Goal: Task Accomplishment & Management: Use online tool/utility

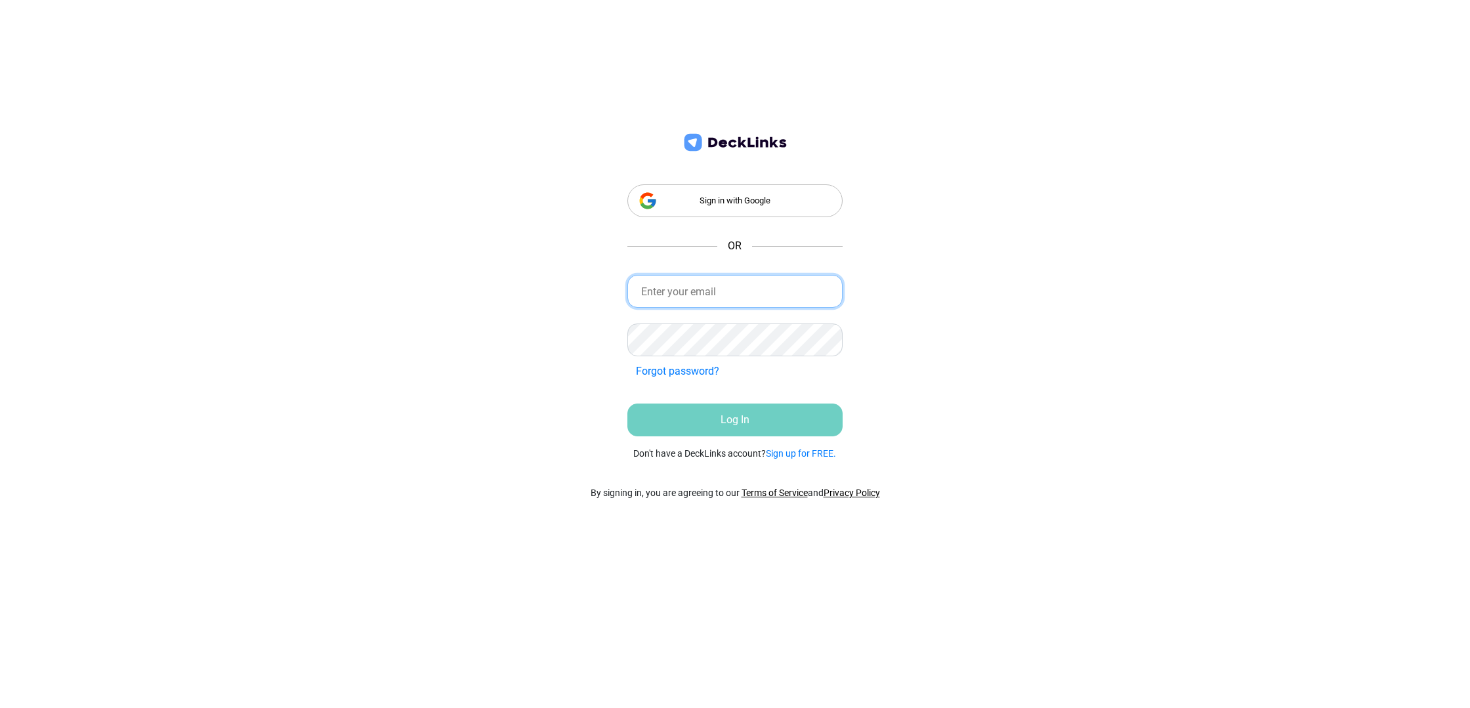
click at [726, 291] on input "email" at bounding box center [735, 291] width 216 height 33
type input "[EMAIL_ADDRESS][DOMAIN_NAME]"
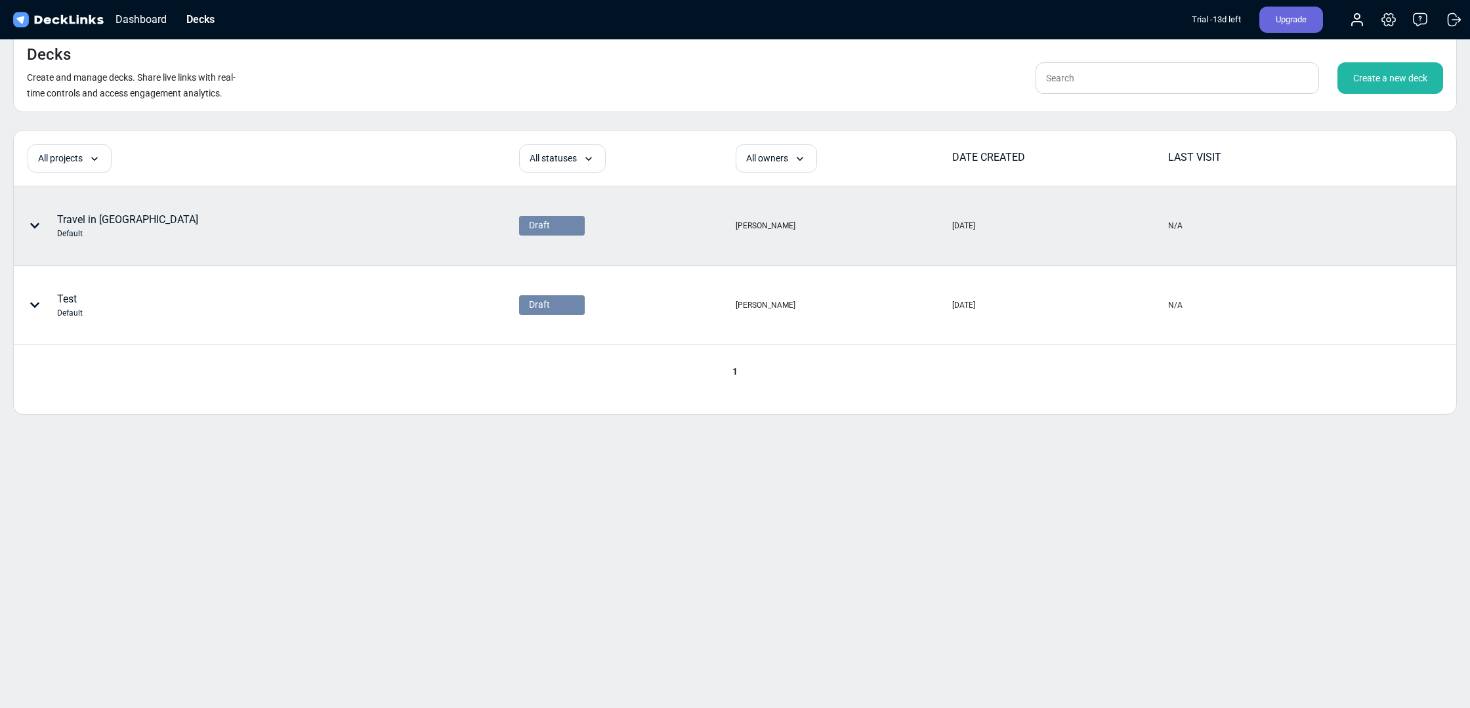
click at [102, 221] on div "Travel in Metaverse Default" at bounding box center [127, 226] width 141 height 28
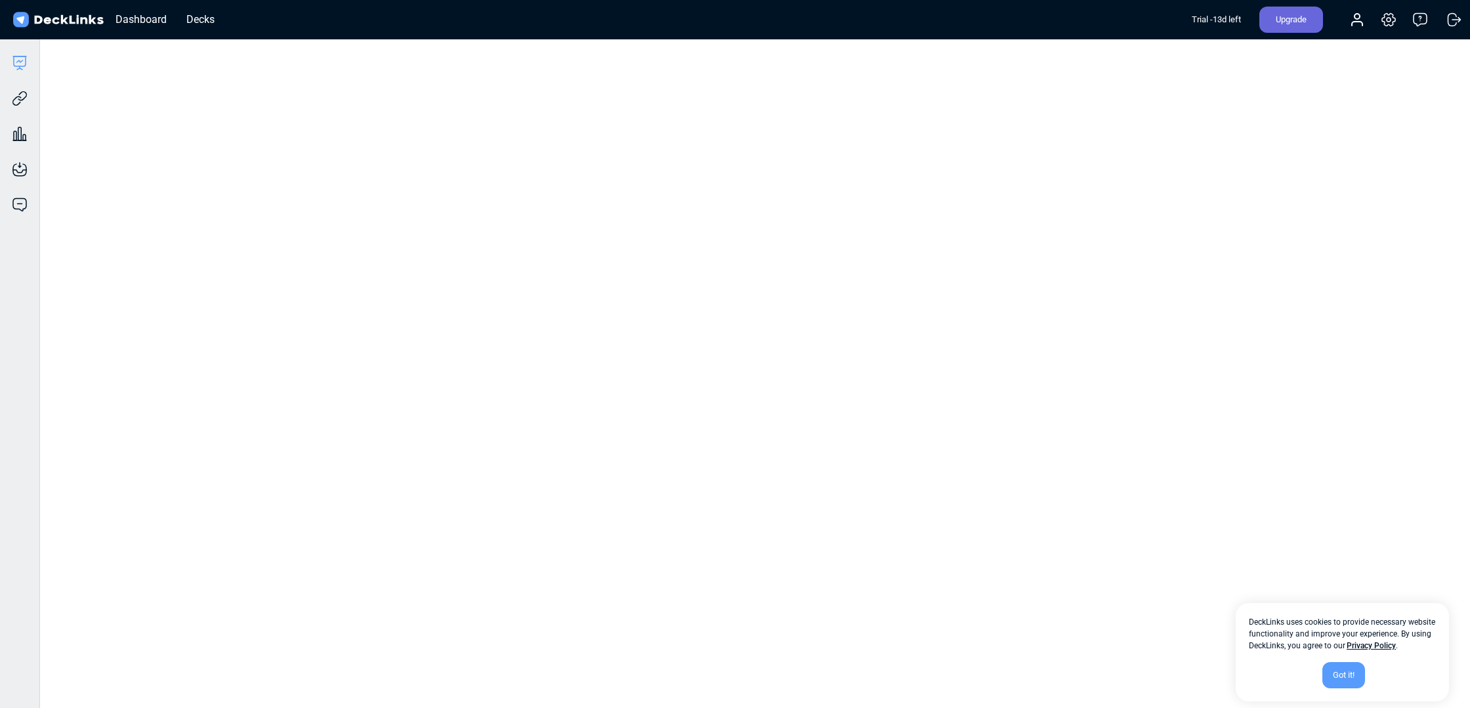
click at [1339, 675] on div "Got it!" at bounding box center [1343, 675] width 43 height 26
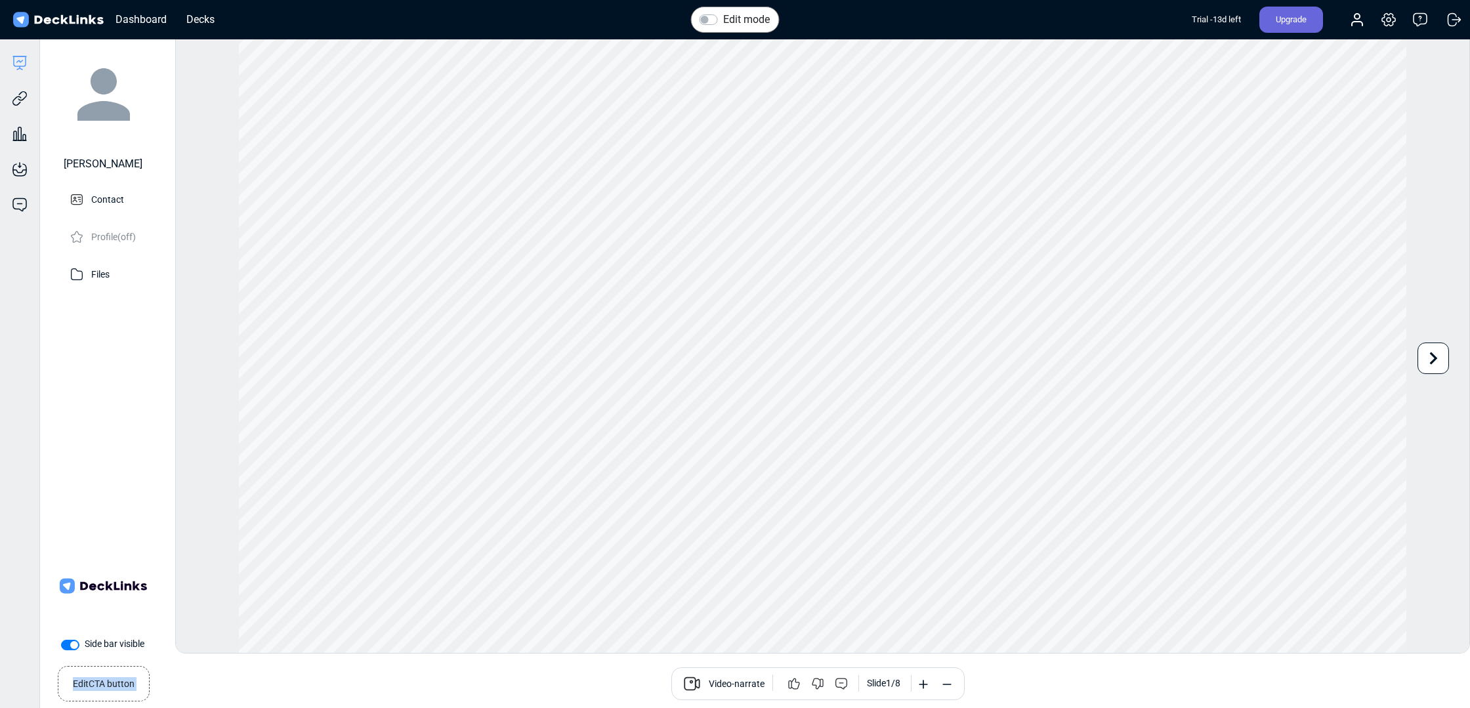
scroll to position [26, 0]
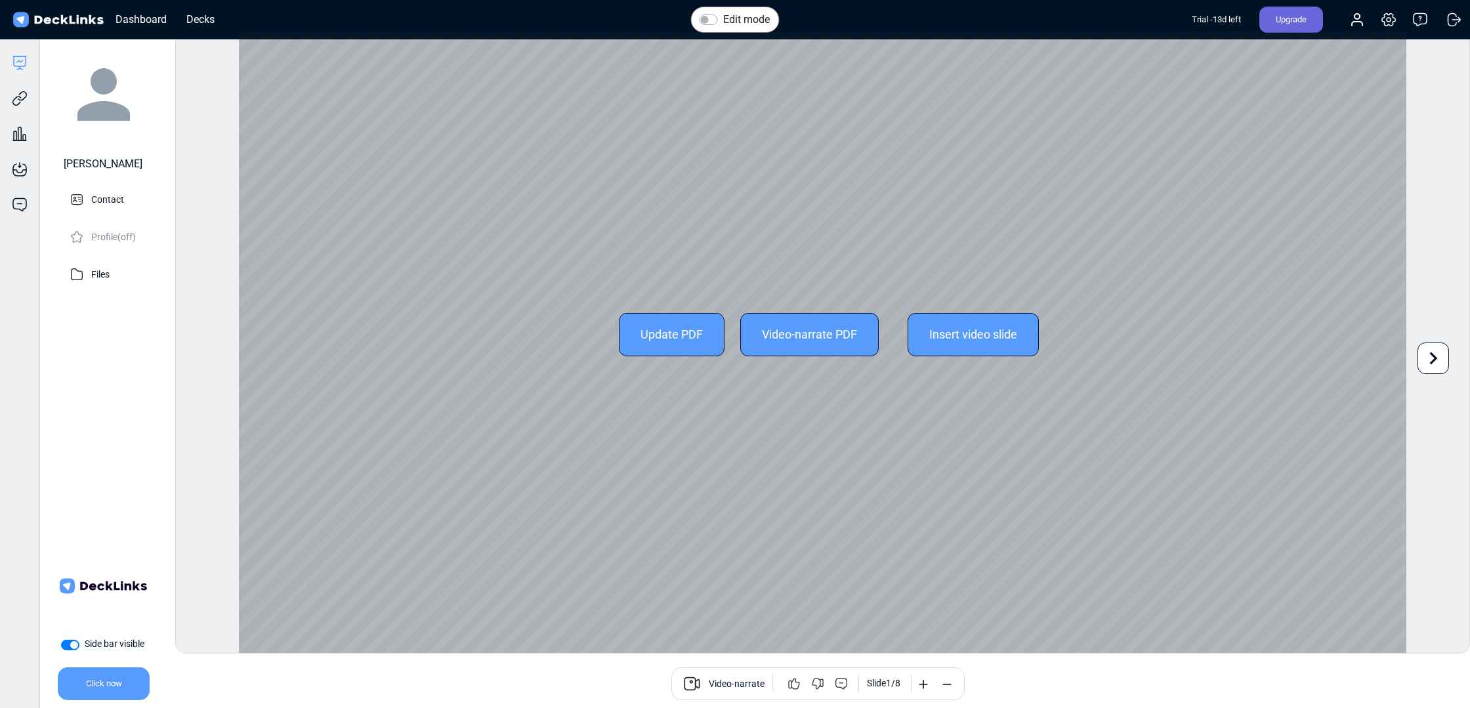
drag, startPoint x: 148, startPoint y: 667, endPoint x: 524, endPoint y: 491, distance: 414.5
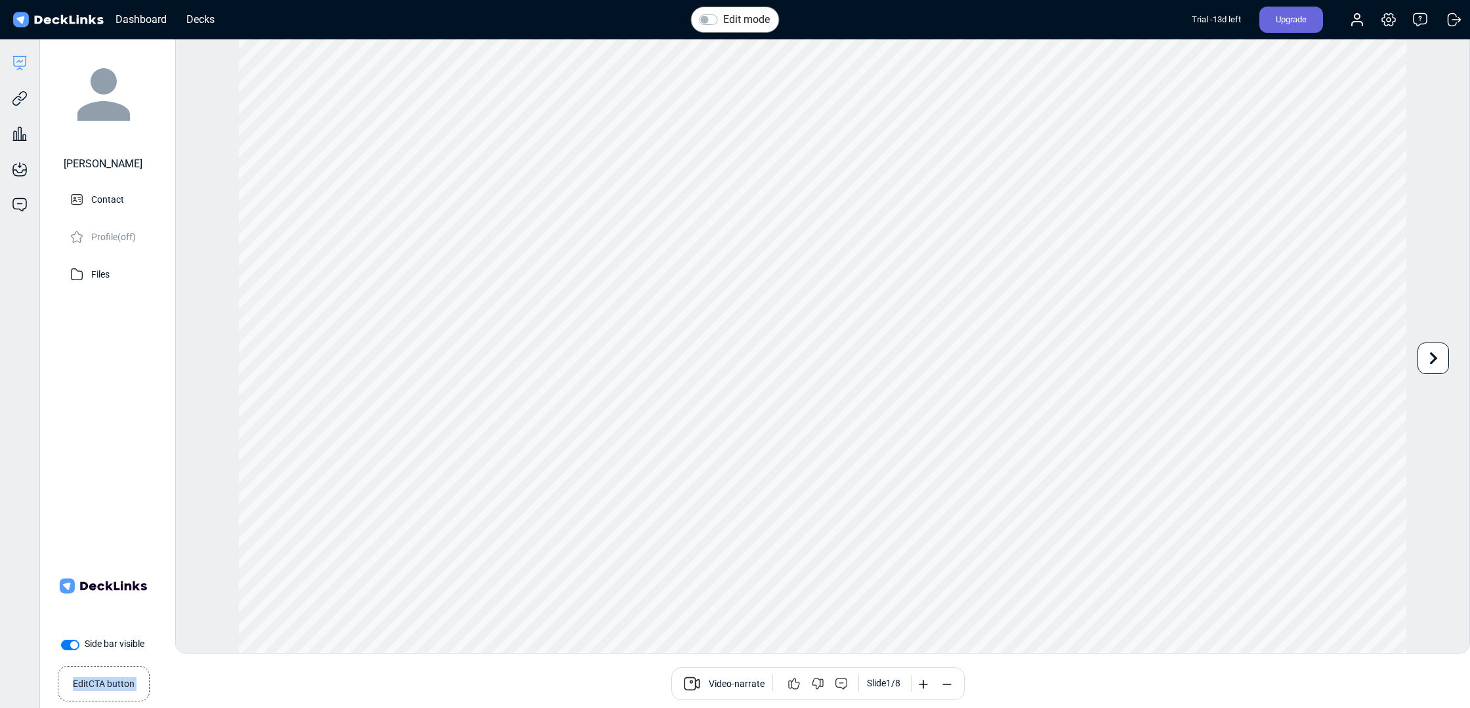
click at [117, 684] on small "Edit CTA button" at bounding box center [104, 681] width 62 height 19
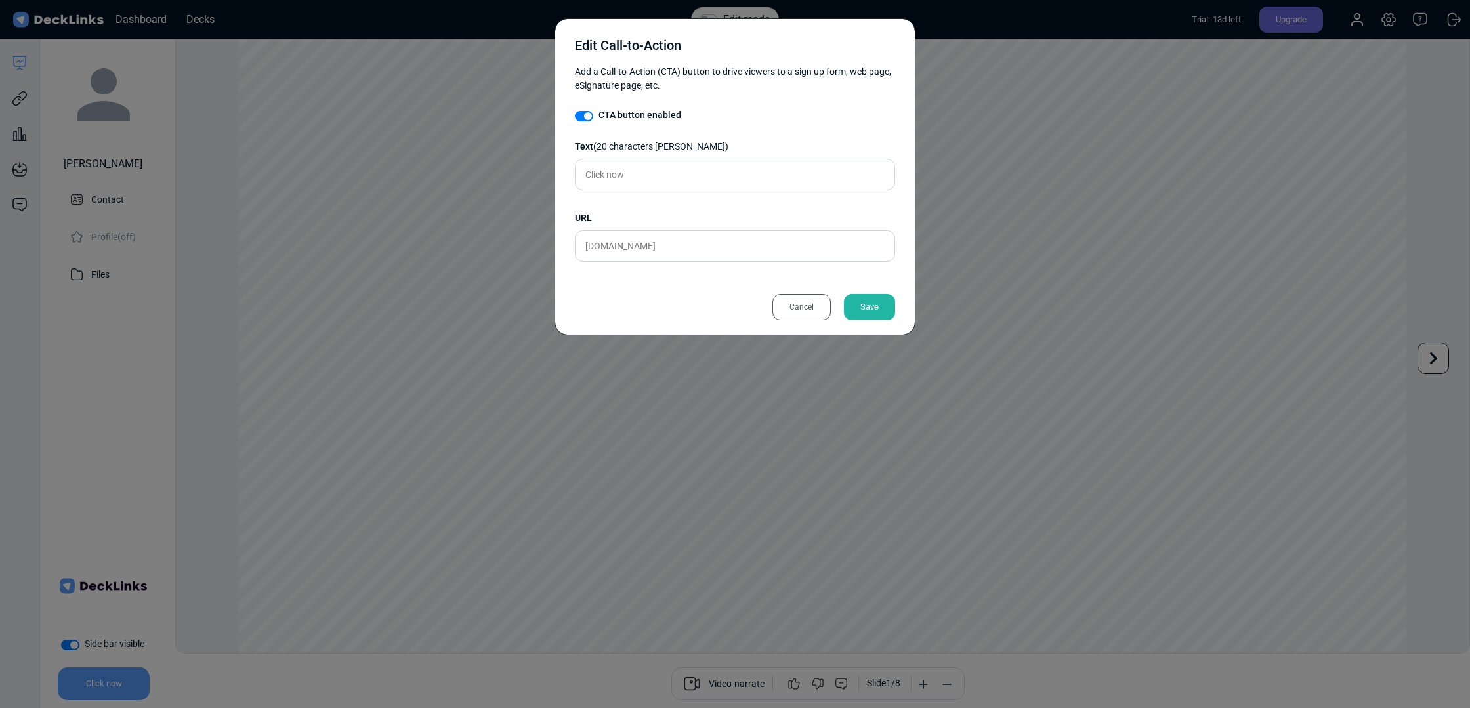
click at [795, 306] on div "Cancel" at bounding box center [801, 307] width 58 height 26
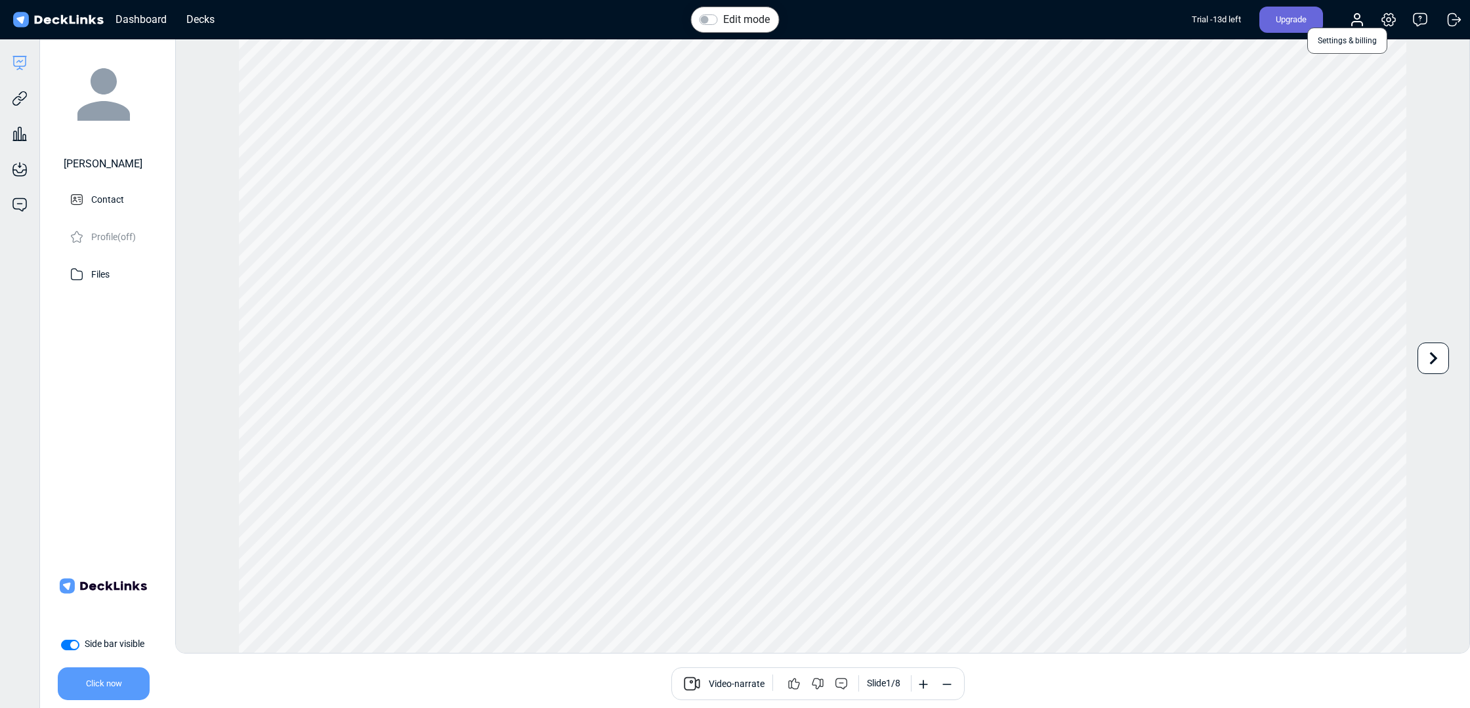
click at [1390, 18] on icon at bounding box center [1389, 20] width 16 height 16
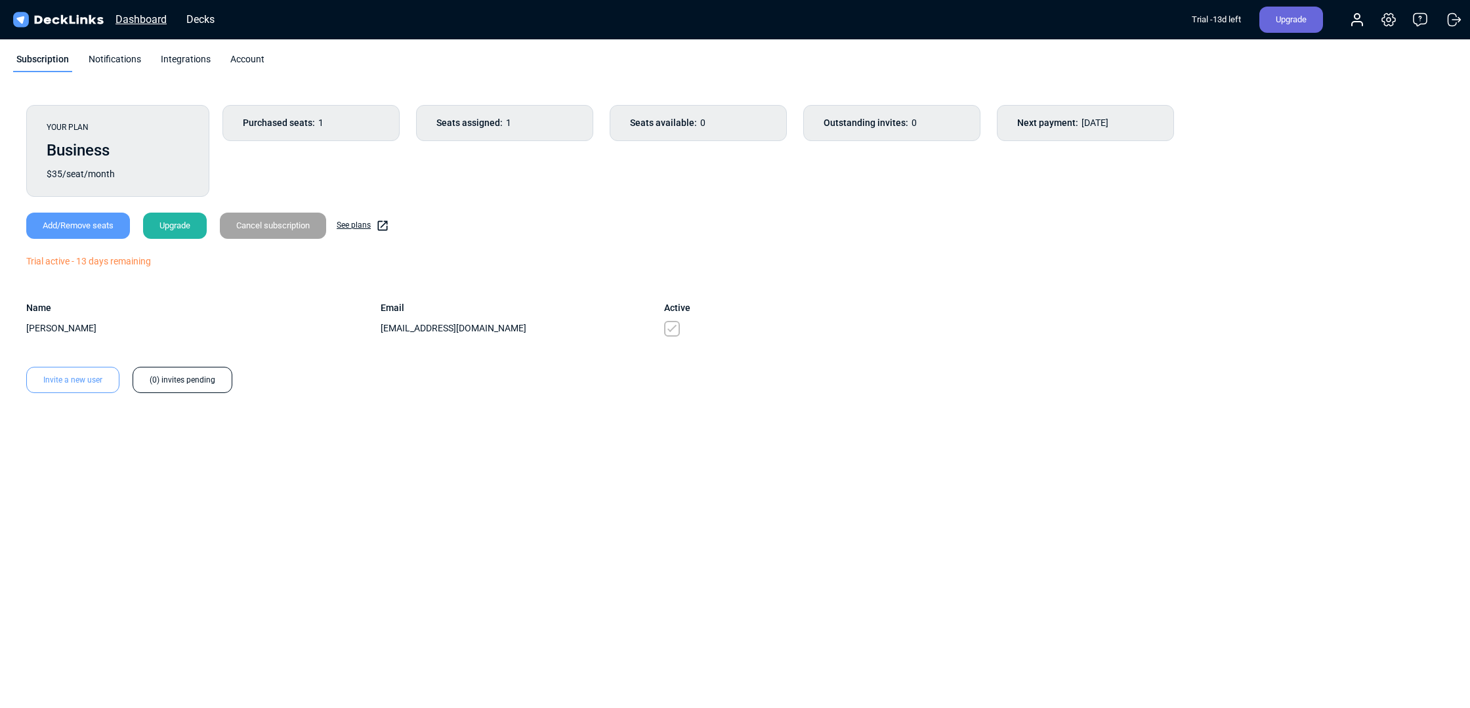
click at [134, 21] on div "Dashboard" at bounding box center [141, 19] width 64 height 16
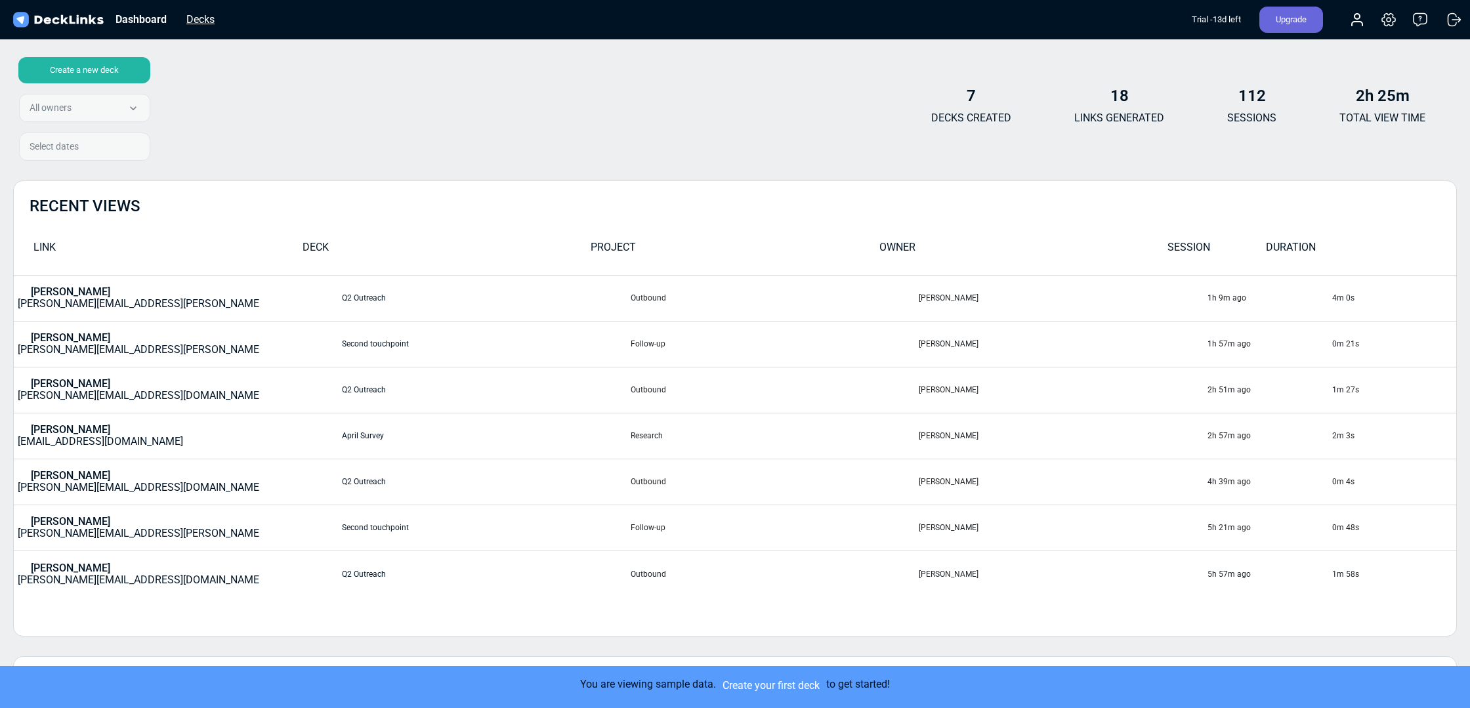
click at [198, 11] on div "Decks" at bounding box center [200, 19] width 41 height 16
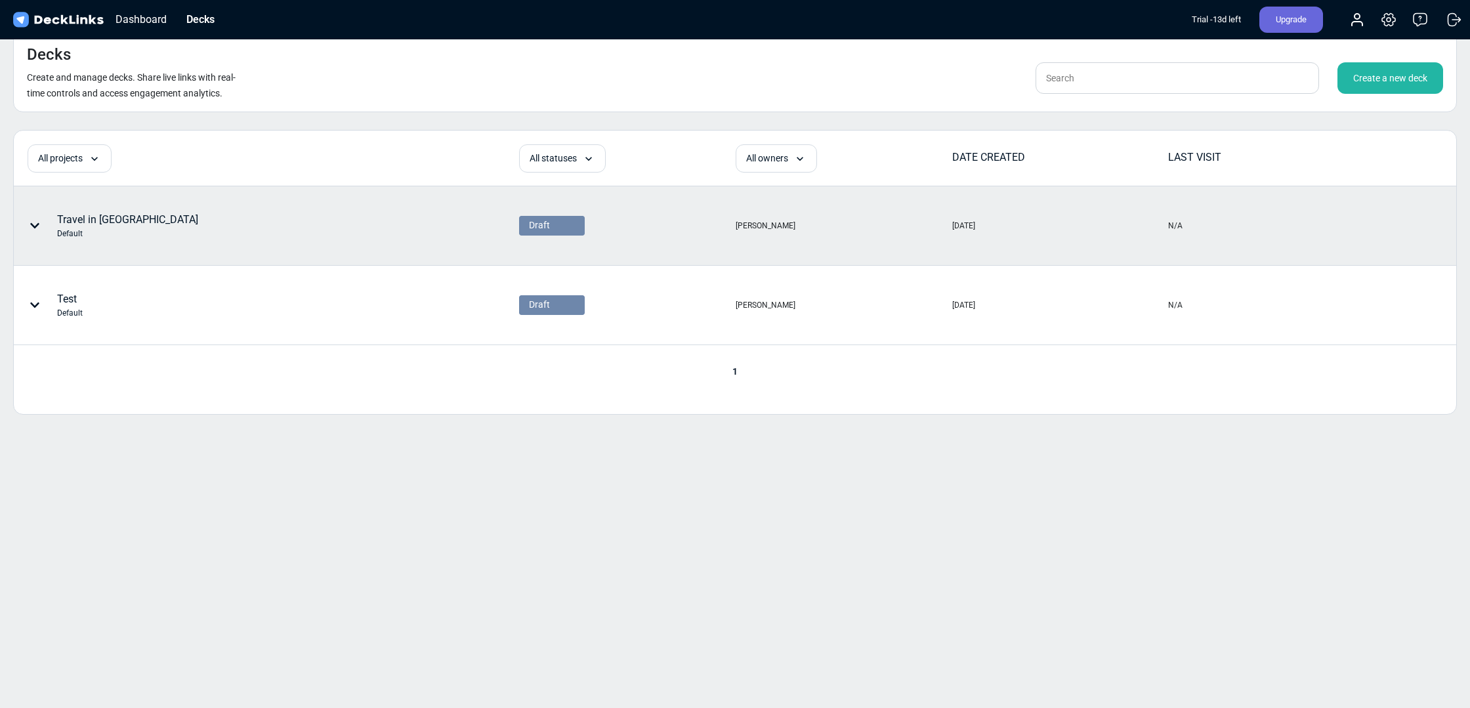
click at [108, 220] on div "Travel in Metaverse Default" at bounding box center [127, 226] width 141 height 28
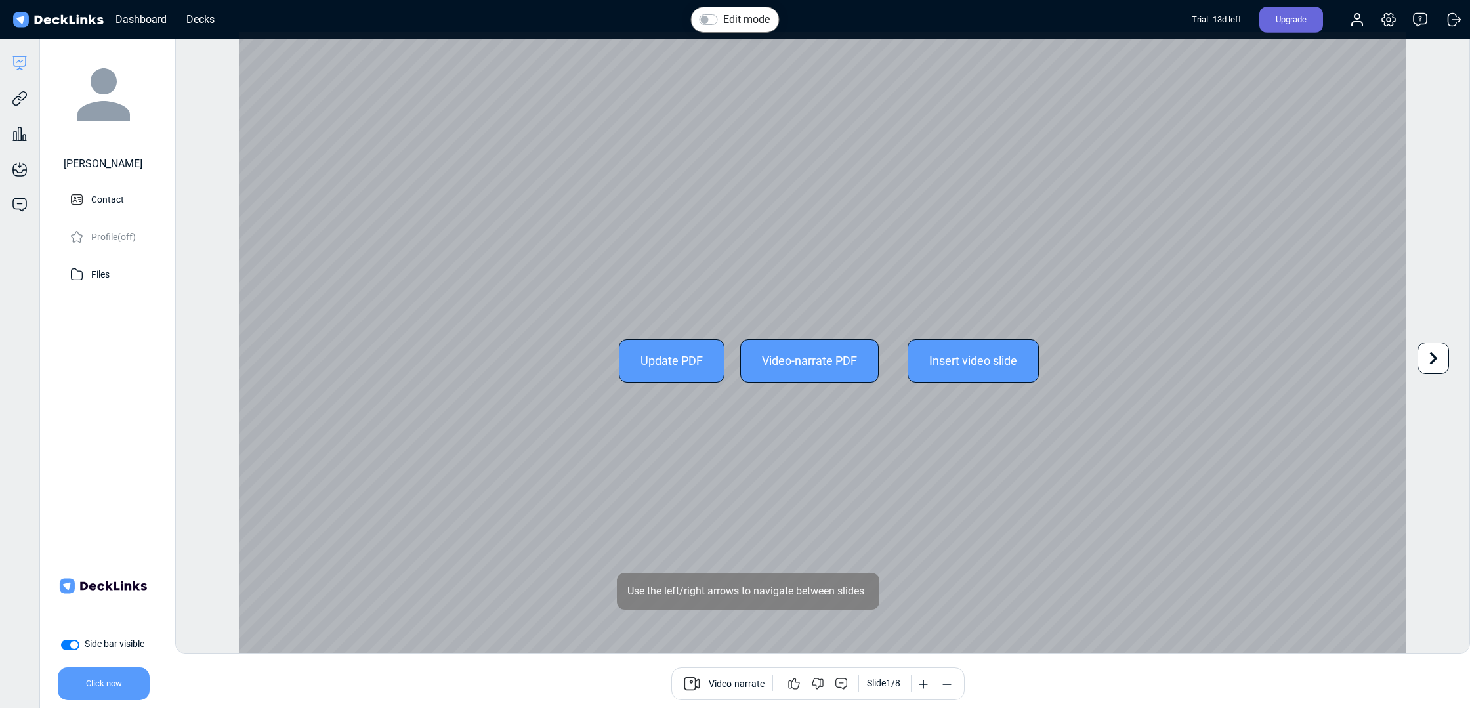
click at [678, 358] on div "Update PDF" at bounding box center [672, 360] width 106 height 43
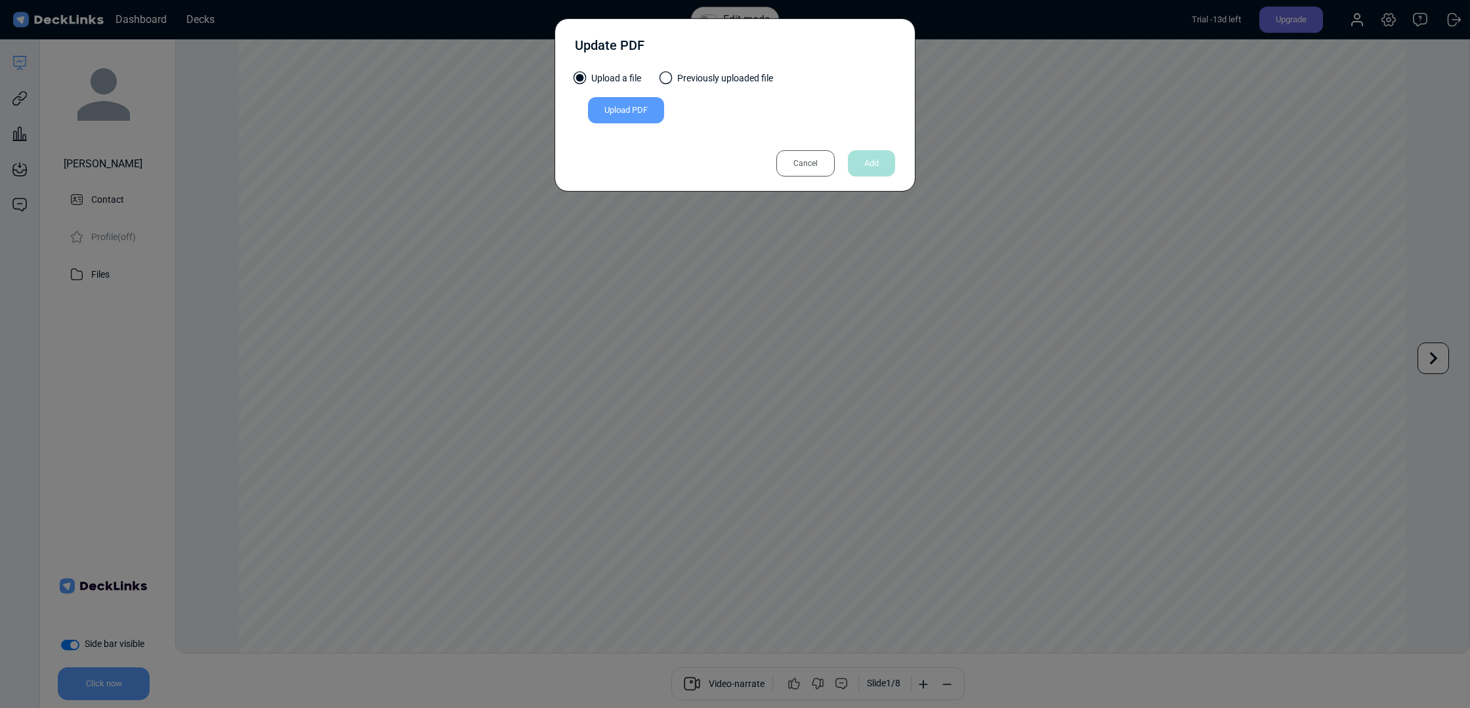
click at [804, 160] on div "Cancel" at bounding box center [805, 163] width 58 height 26
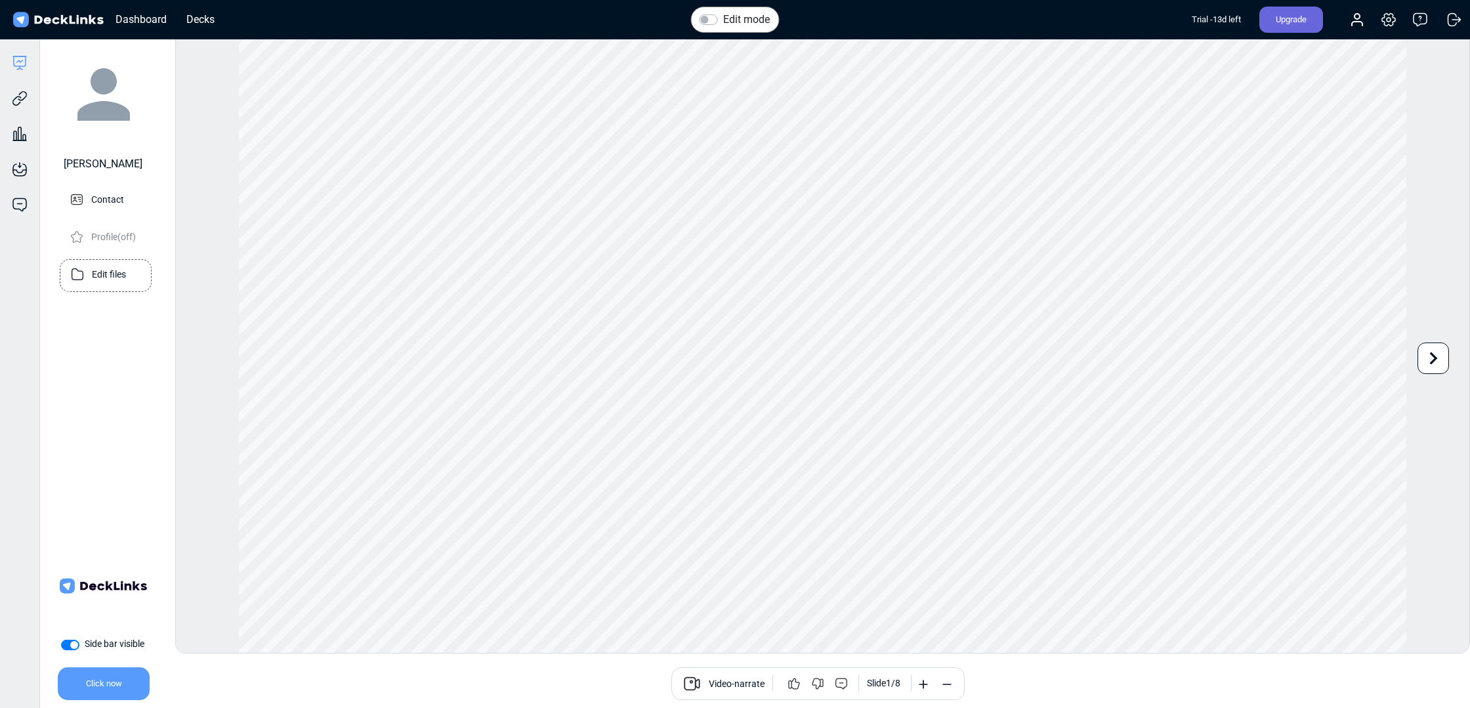
click at [106, 269] on p "Edit files" at bounding box center [109, 273] width 34 height 16
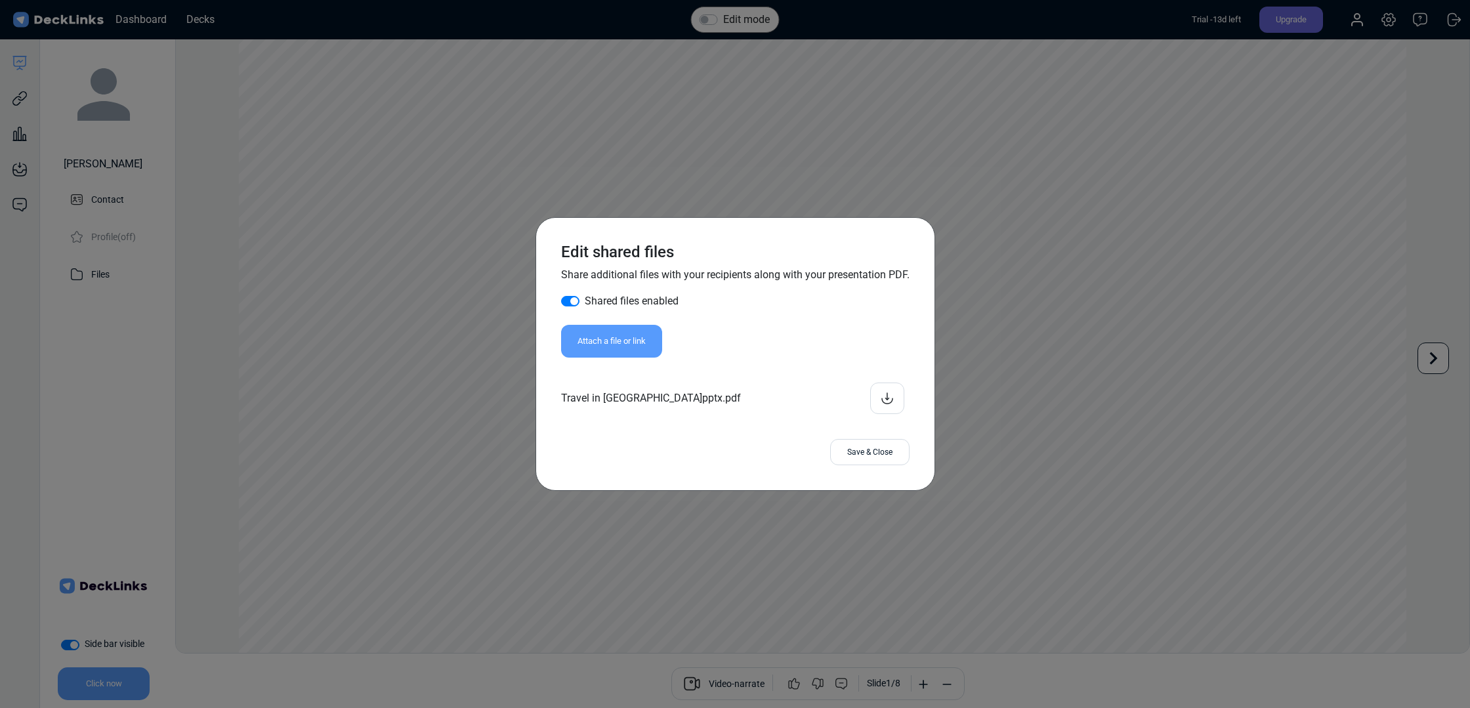
click at [885, 400] on icon at bounding box center [887, 398] width 16 height 16
click at [1055, 288] on div "Edit shared files Share additional files with your recipients along with your p…" at bounding box center [735, 354] width 1470 height 708
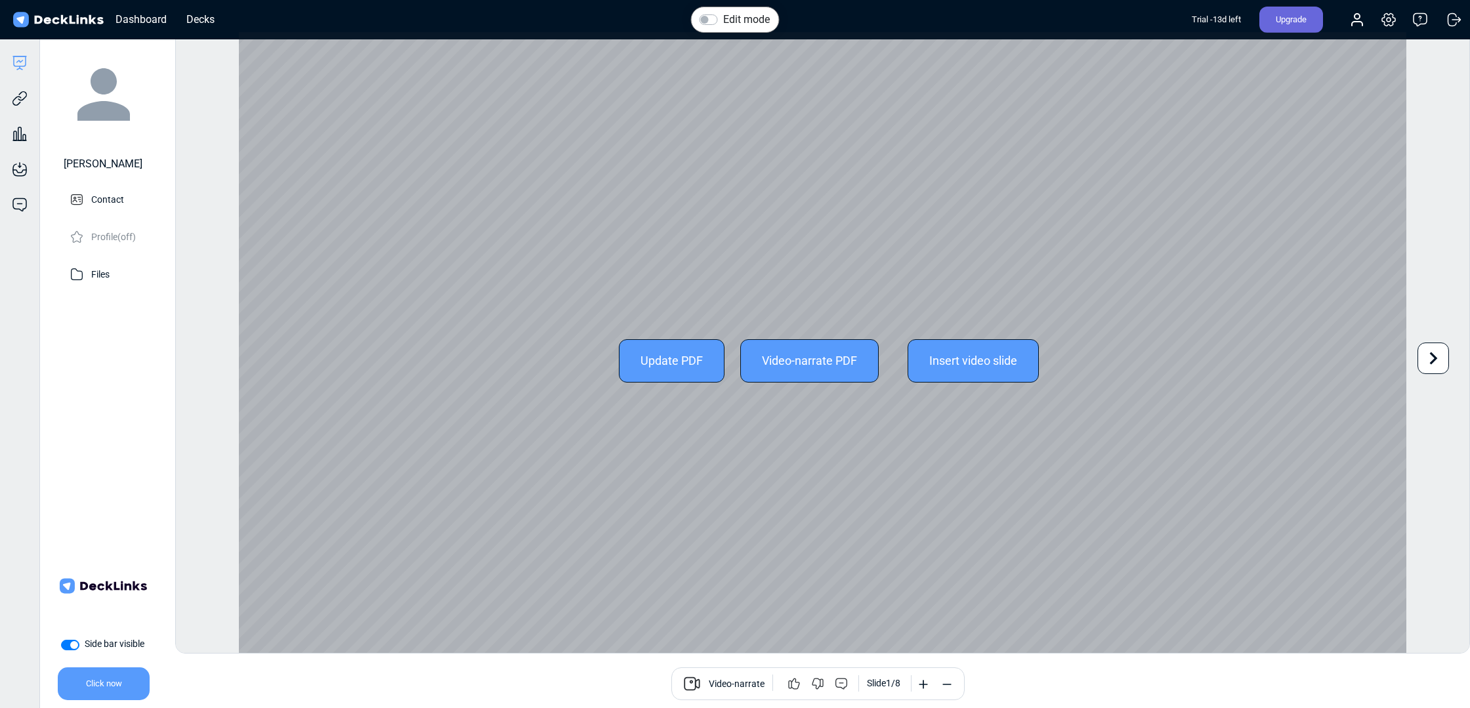
click at [793, 476] on div "Update PDF Video-narrate PDF Insert video slide" at bounding box center [823, 360] width 1168 height 657
click at [958, 358] on div "Insert video slide" at bounding box center [972, 360] width 131 height 43
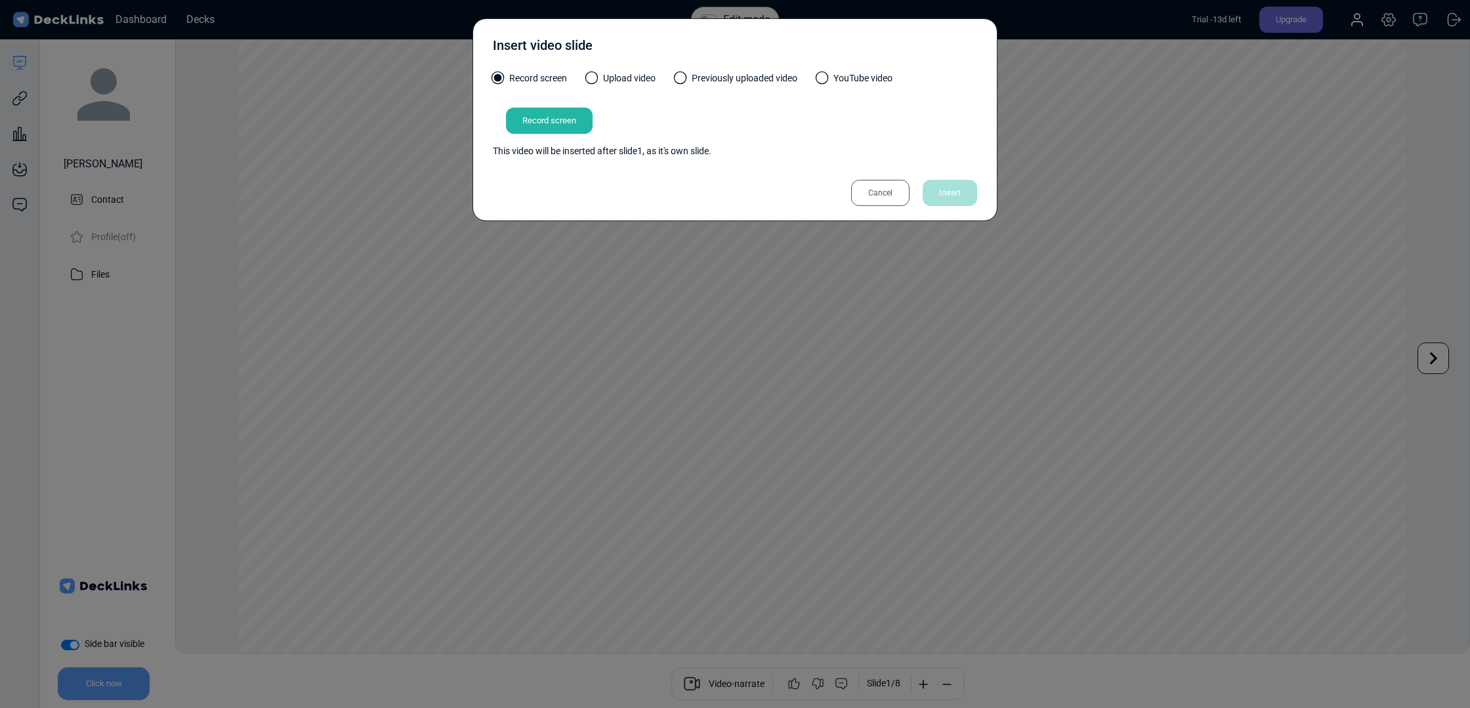
click at [825, 77] on span at bounding box center [822, 78] width 13 height 13
click at [0, 0] on input "YouTube video" at bounding box center [0, 0] width 0 height 0
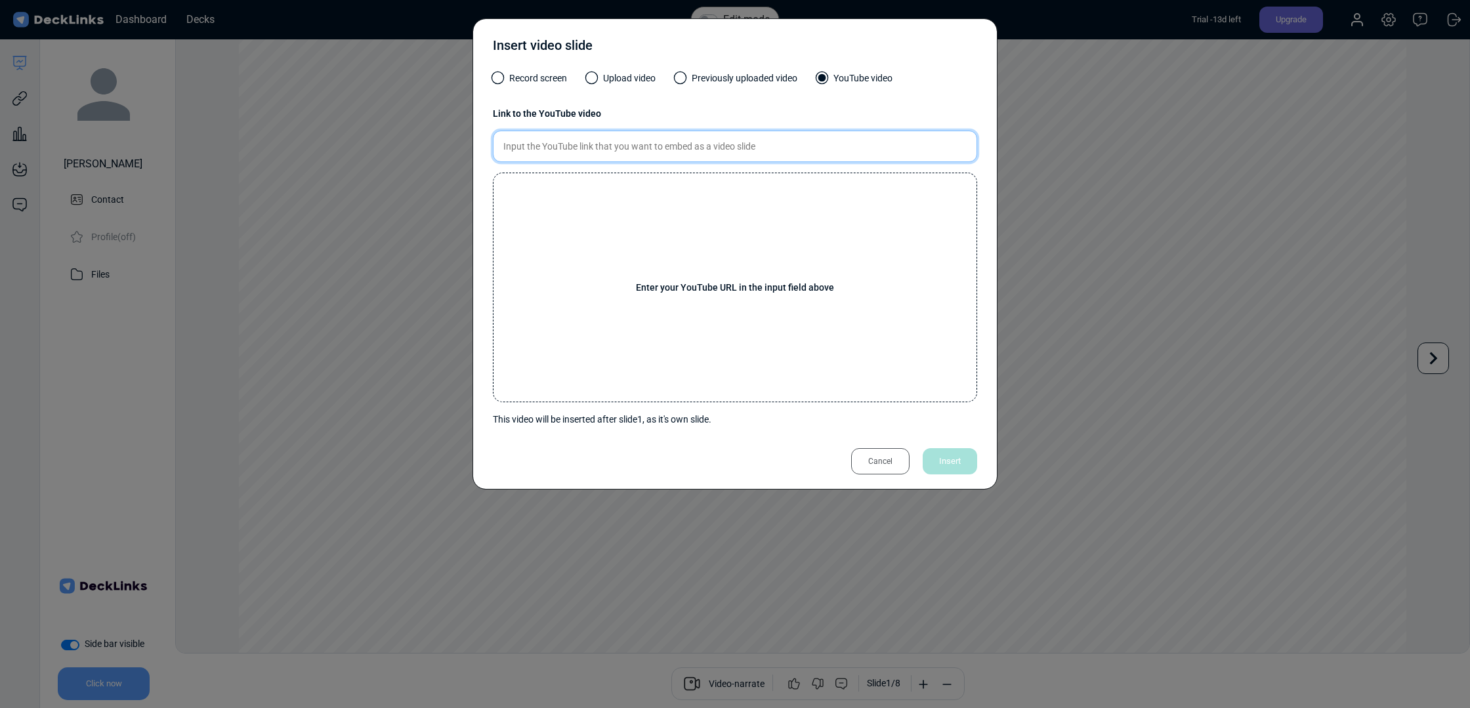
click at [673, 148] on input "text" at bounding box center [735, 146] width 484 height 31
paste input "[URL][DOMAIN_NAME]"
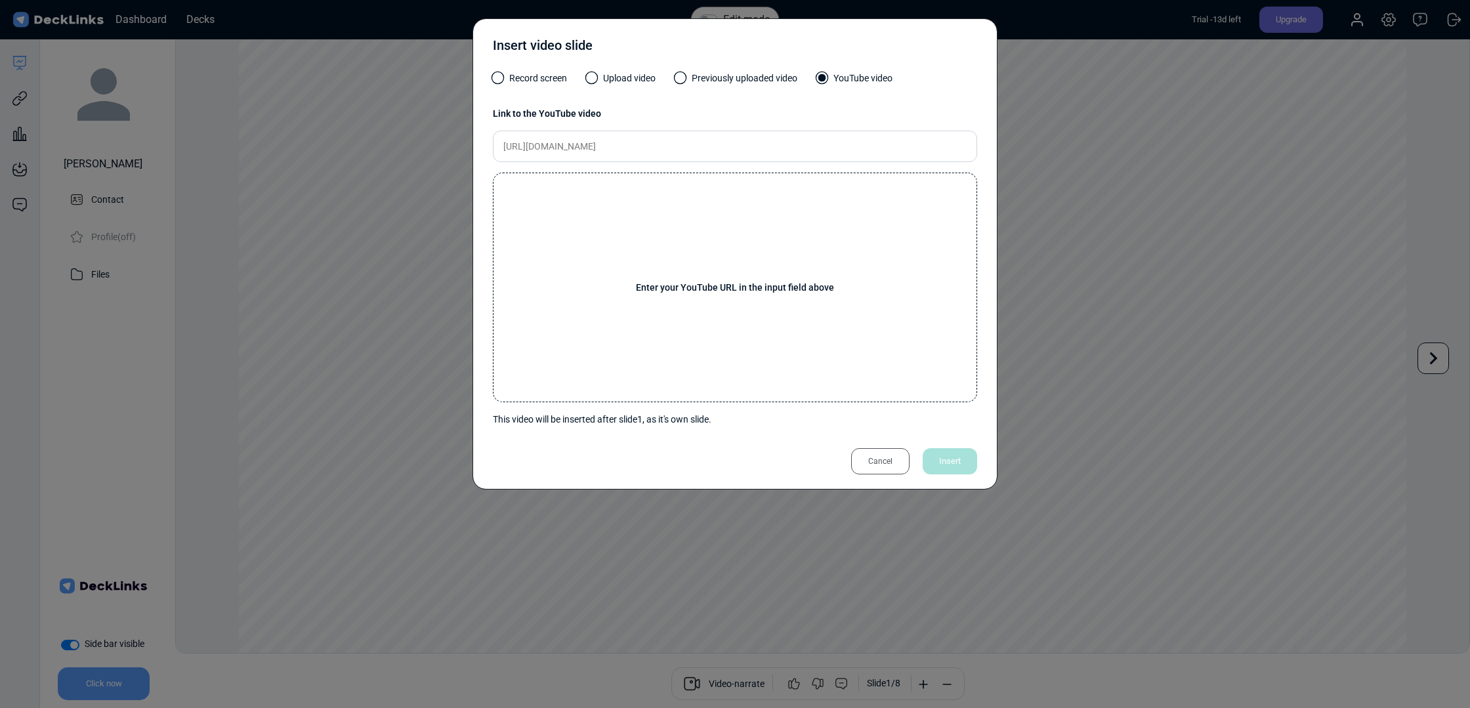
click at [953, 462] on div "Cancel Insert" at bounding box center [907, 461] width 139 height 26
drag, startPoint x: 746, startPoint y: 148, endPoint x: 299, endPoint y: 146, distance: 446.9
click at [299, 146] on div "Insert video slide Record screen Upload video Previously uploaded video YouTube…" at bounding box center [735, 354] width 1470 height 708
paste input "watch?v=7MX452_wgZY"
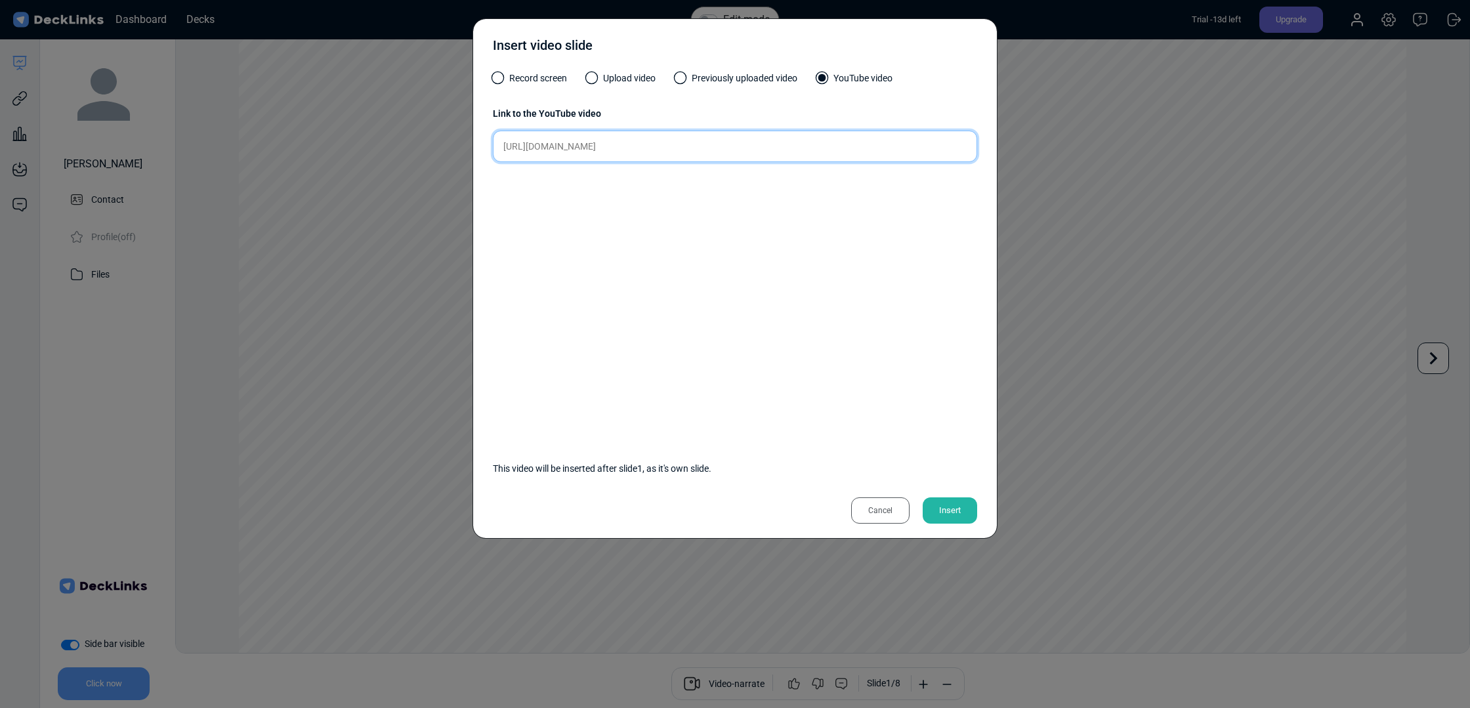
type input "[URL][DOMAIN_NAME]"
click at [951, 503] on div "Insert" at bounding box center [950, 510] width 54 height 26
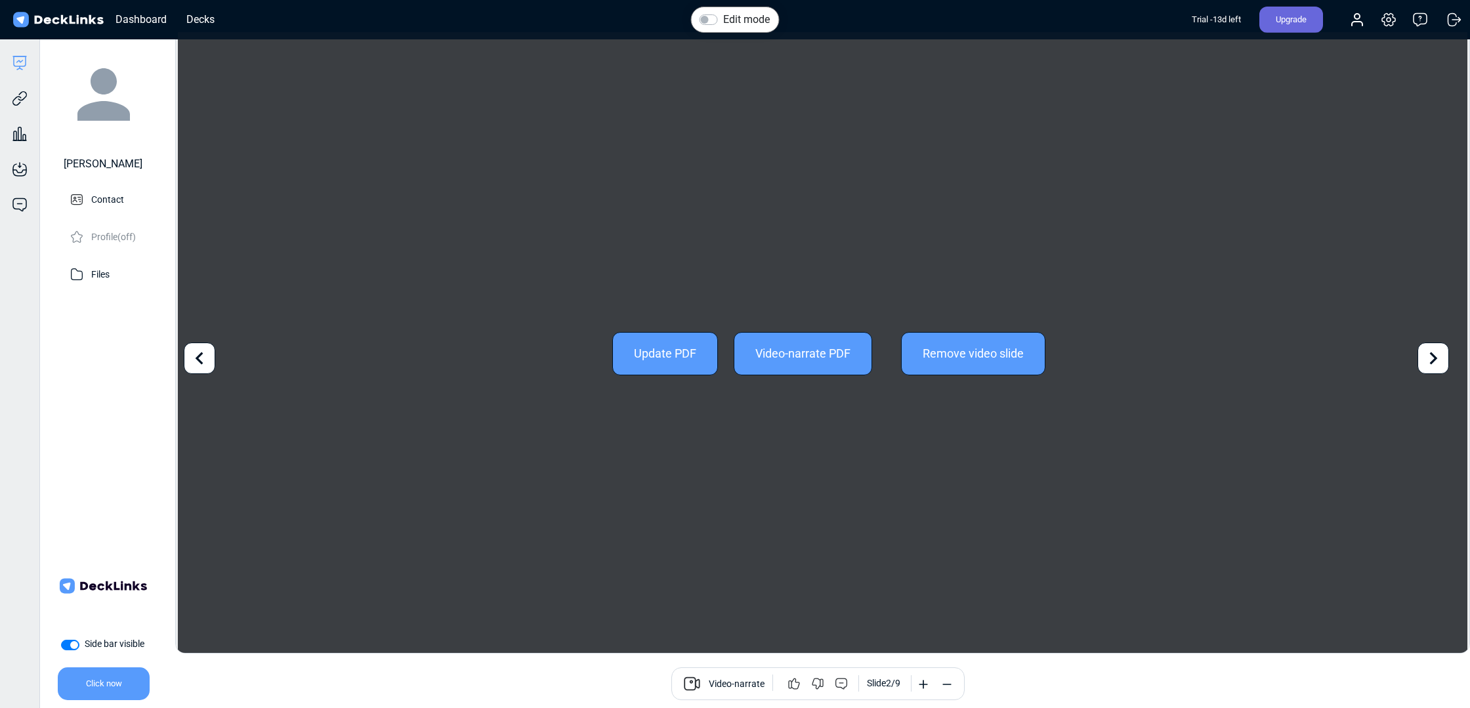
click at [1428, 362] on icon at bounding box center [1433, 358] width 25 height 25
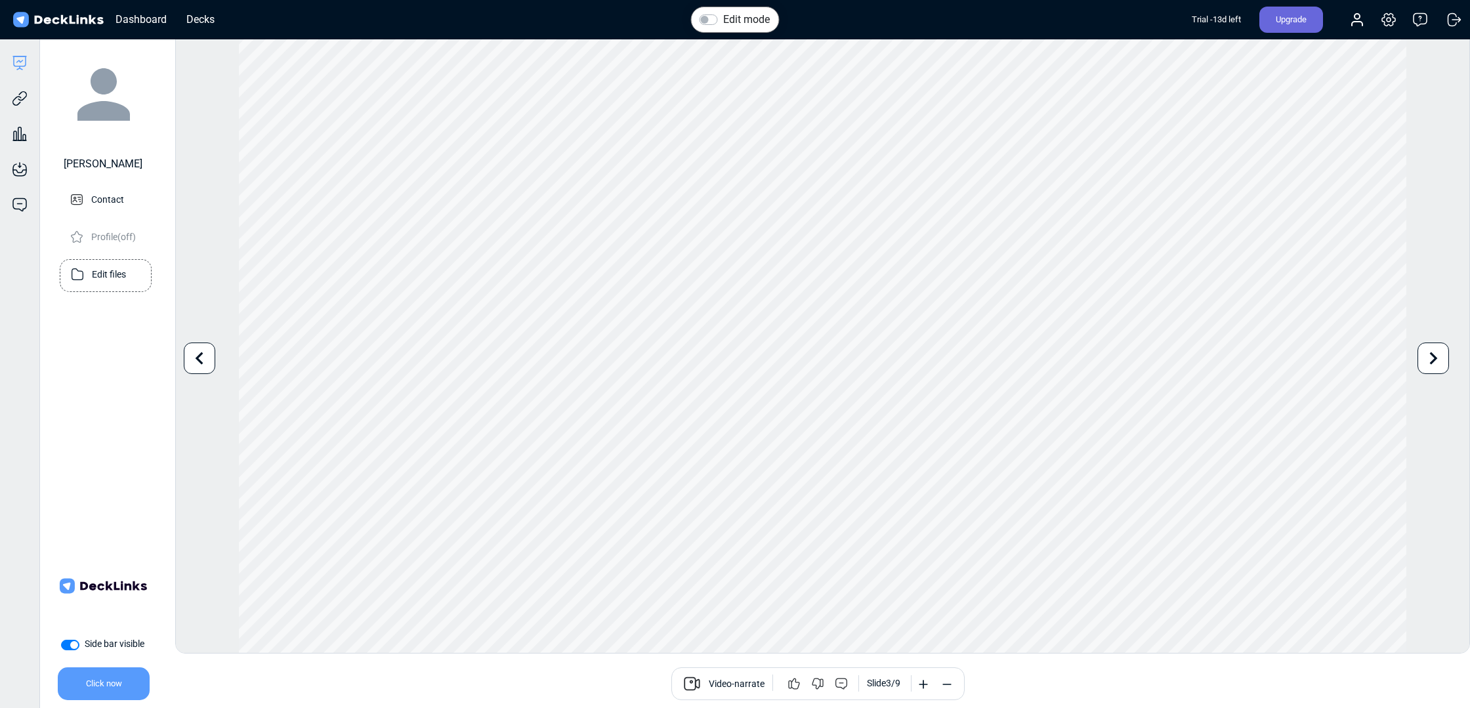
click at [103, 279] on p "Edit files" at bounding box center [109, 273] width 34 height 16
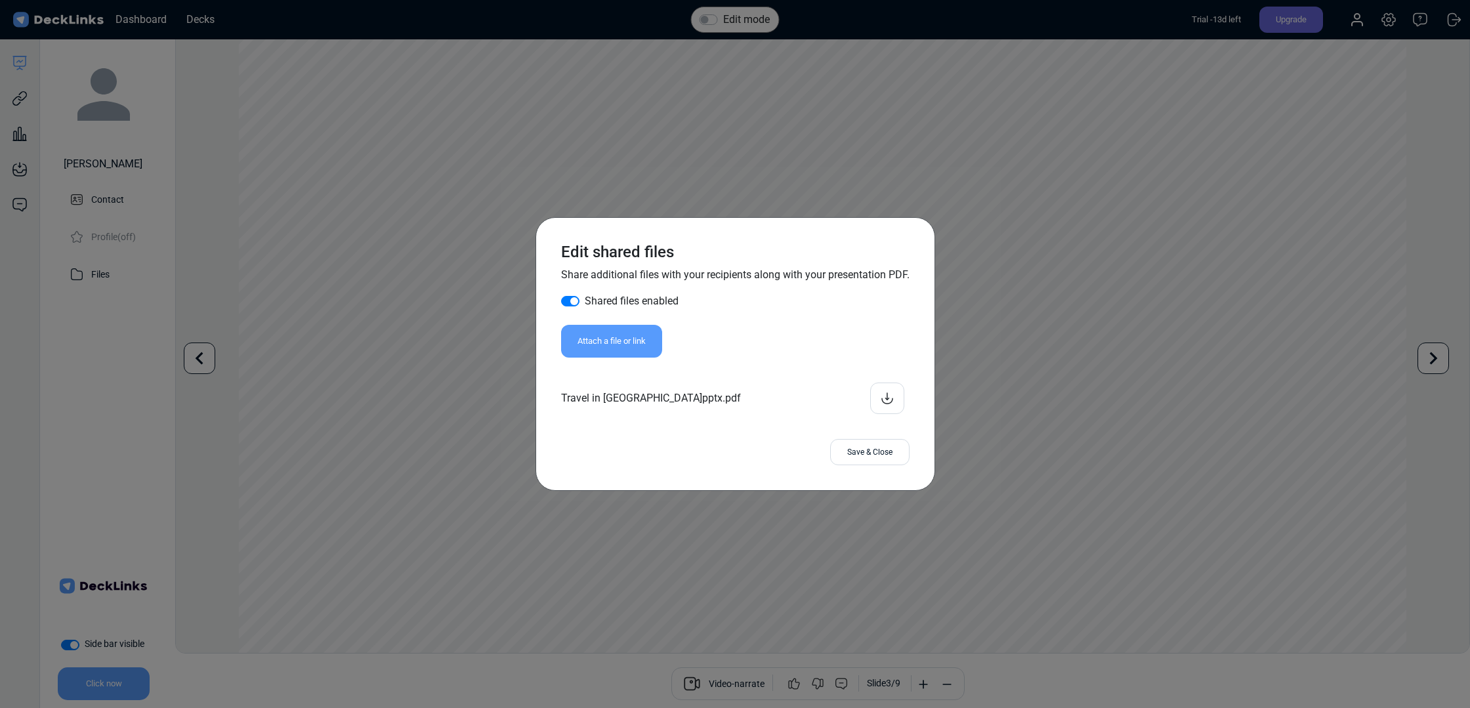
click at [881, 400] on icon at bounding box center [887, 401] width 12 height 7
click at [856, 452] on div "Save & Close" at bounding box center [869, 452] width 79 height 26
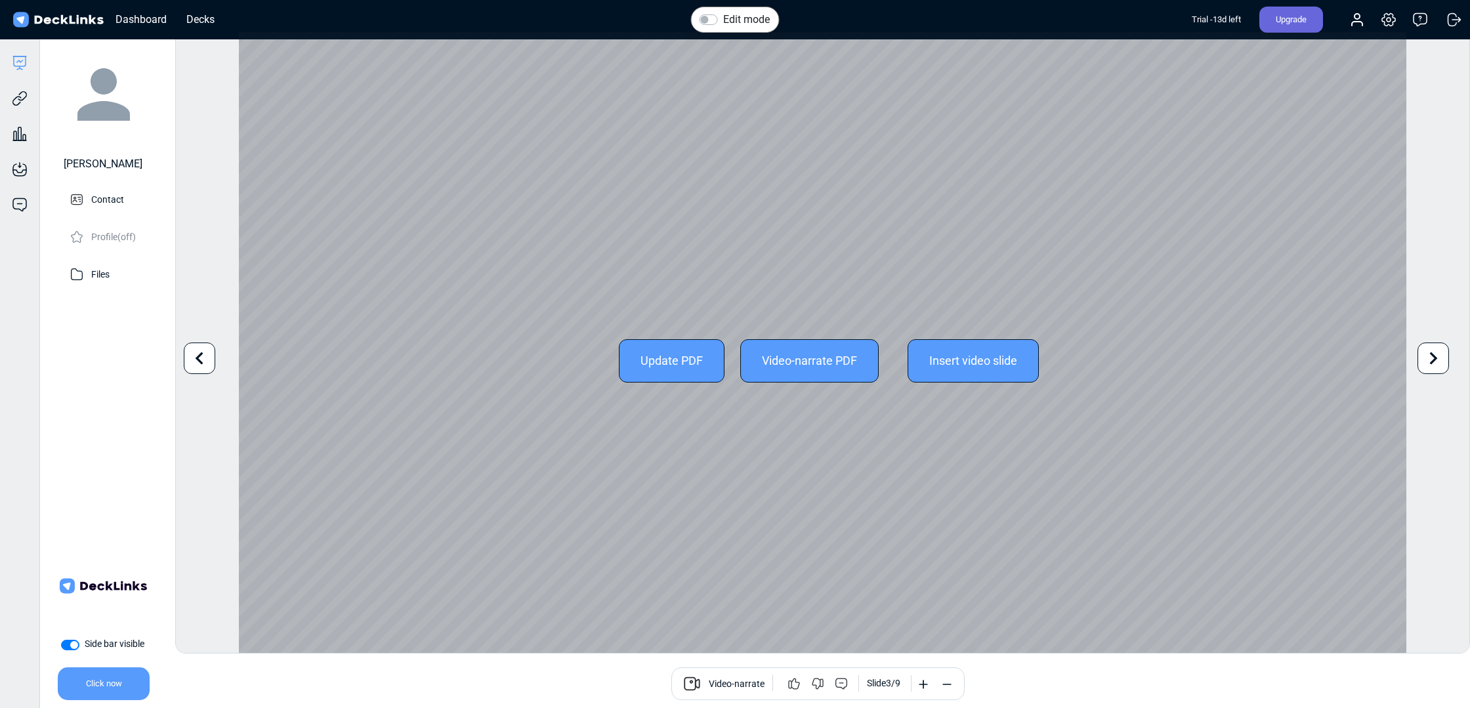
click at [196, 354] on icon at bounding box center [199, 358] width 25 height 25
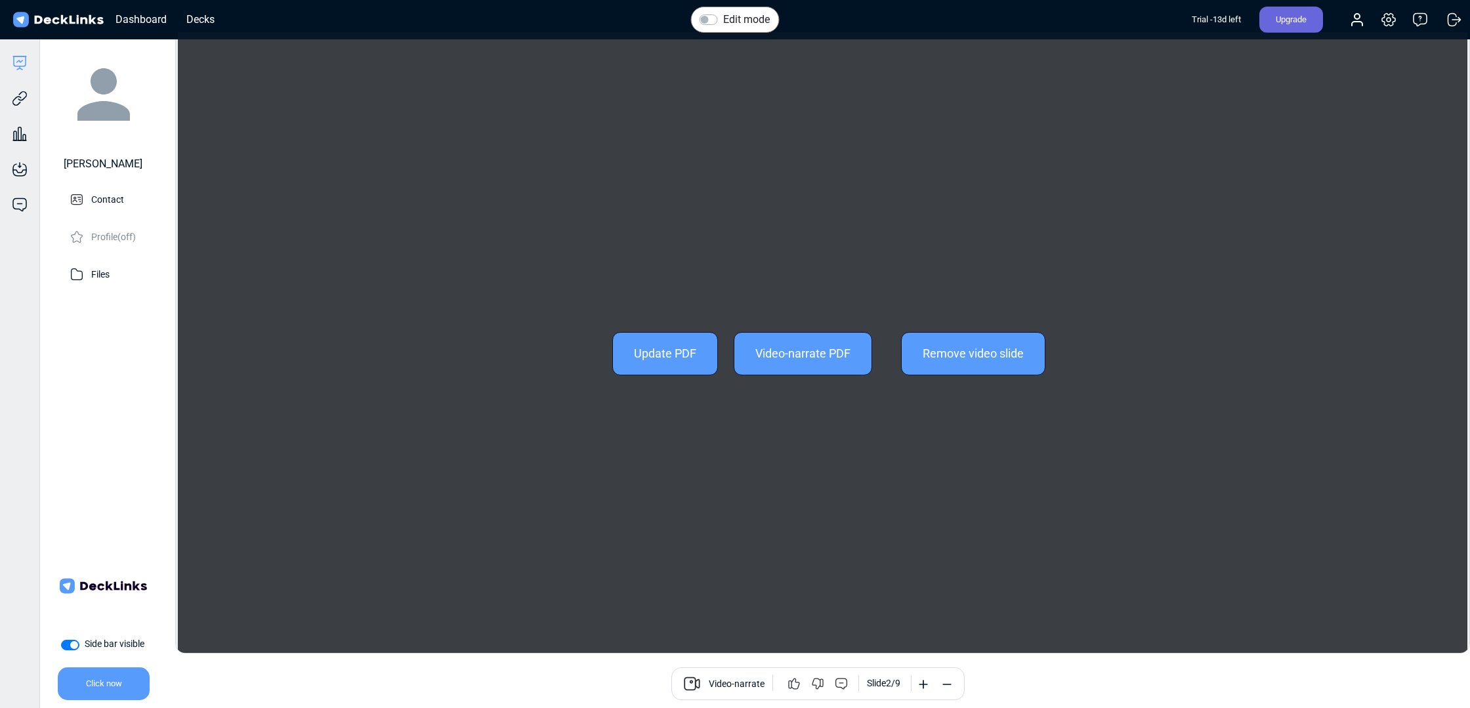
click at [196, 354] on div "Update PDF Video-narrate PDF Remove video slide Use the left/right arrows to na…" at bounding box center [822, 353] width 1289 height 642
click at [681, 354] on div "Update PDF" at bounding box center [665, 353] width 106 height 43
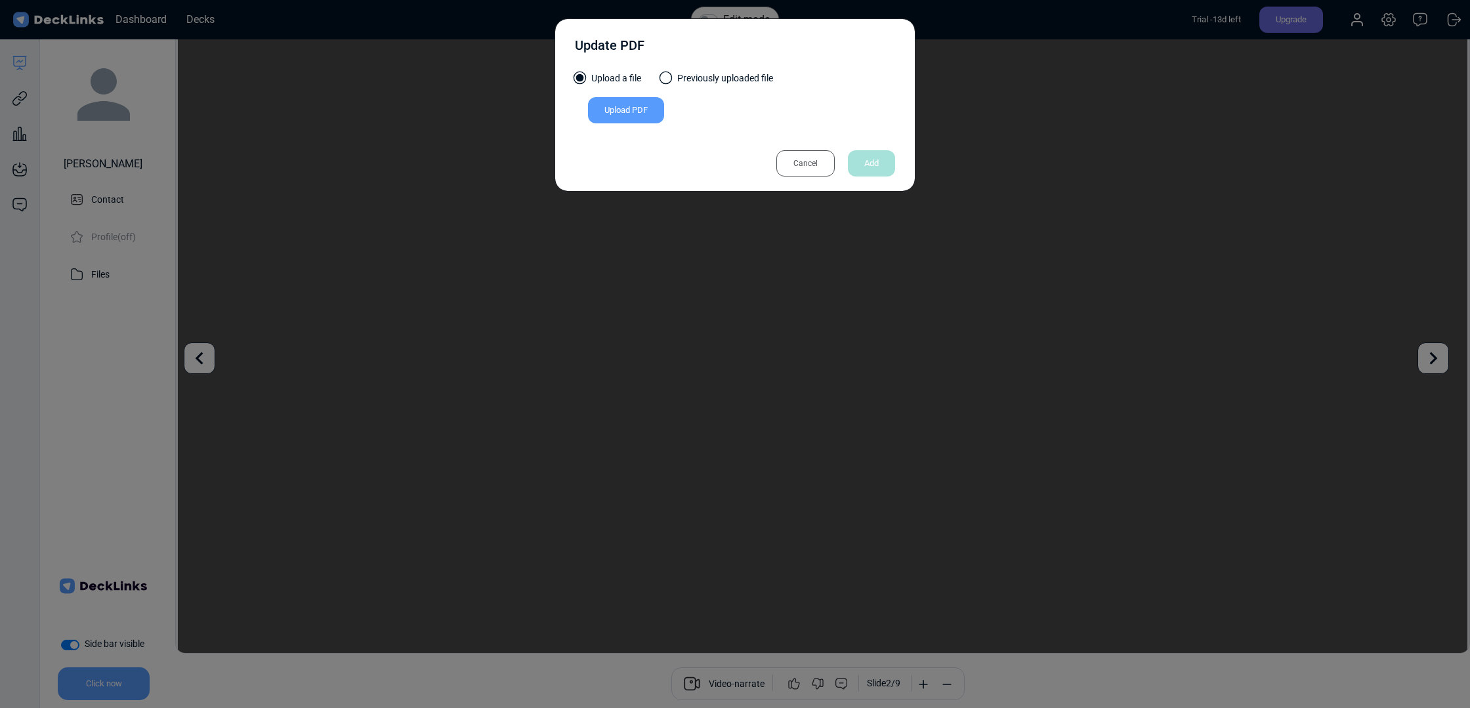
click at [670, 83] on label "Previously uploaded file" at bounding box center [717, 82] width 112 height 20
click at [0, 0] on input "Previously uploaded file" at bounding box center [0, 0] width 0 height 0
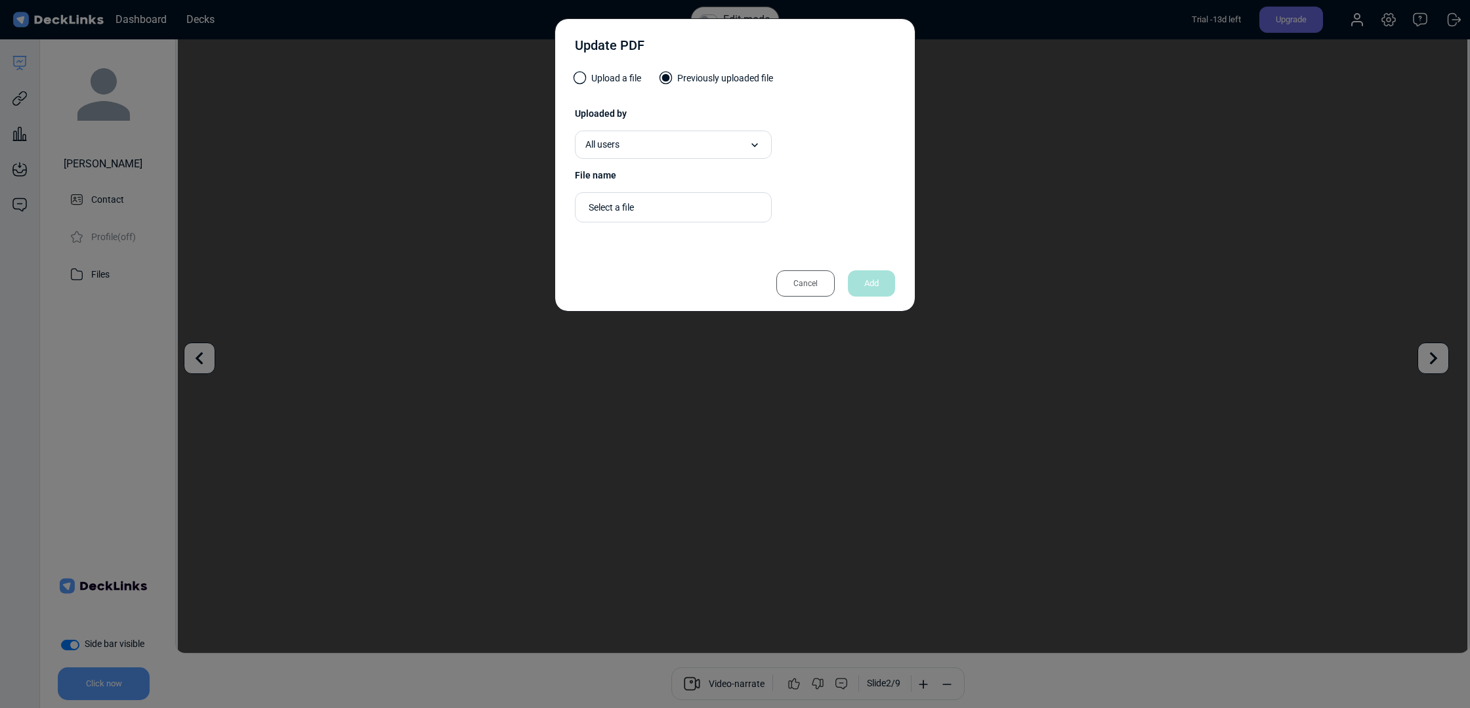
click at [699, 198] on div "Select a file" at bounding box center [670, 207] width 176 height 22
click at [694, 230] on div "Travel in [GEOGRAPHIC_DATA]pptx.pdf" at bounding box center [673, 230] width 173 height 12
click at [815, 281] on div "Cancel" at bounding box center [805, 283] width 58 height 26
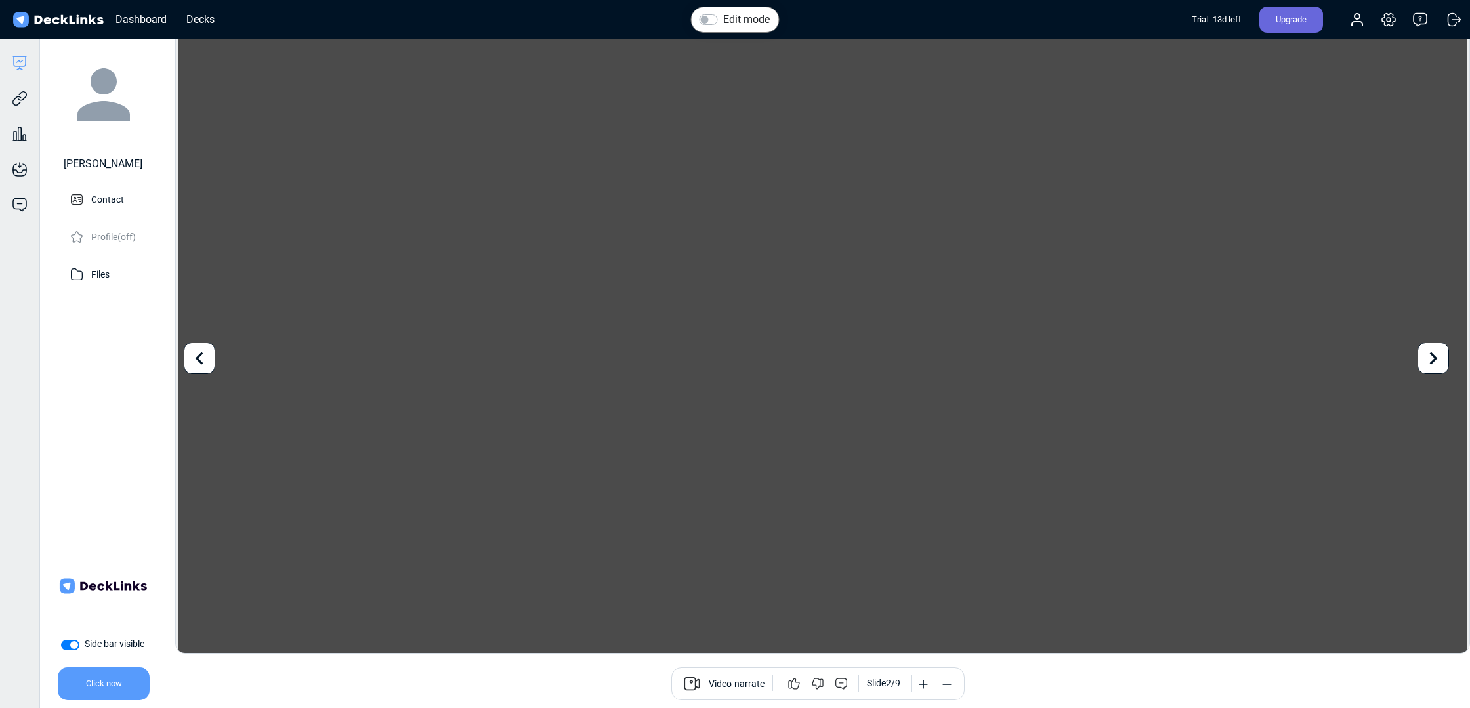
click at [1430, 352] on icon at bounding box center [1433, 358] width 25 height 25
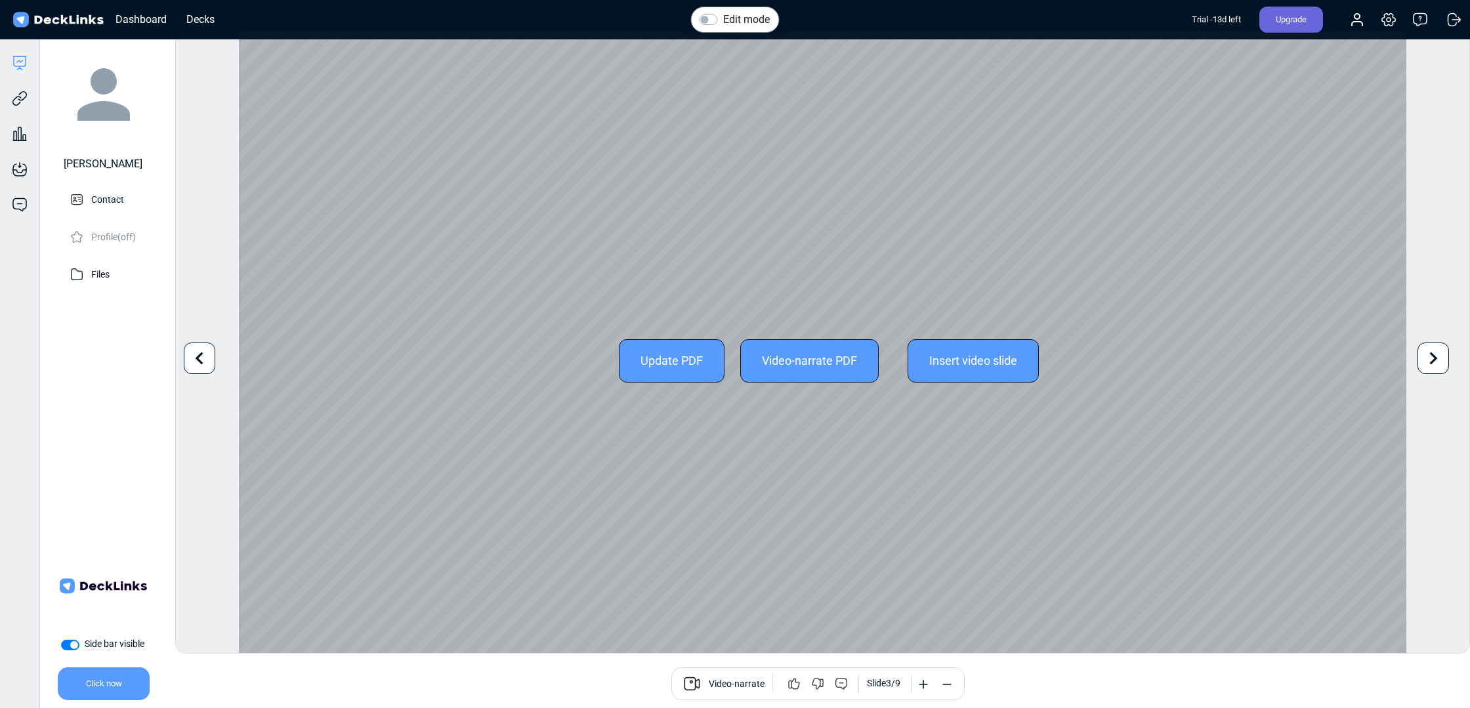
click at [199, 351] on icon at bounding box center [199, 358] width 25 height 25
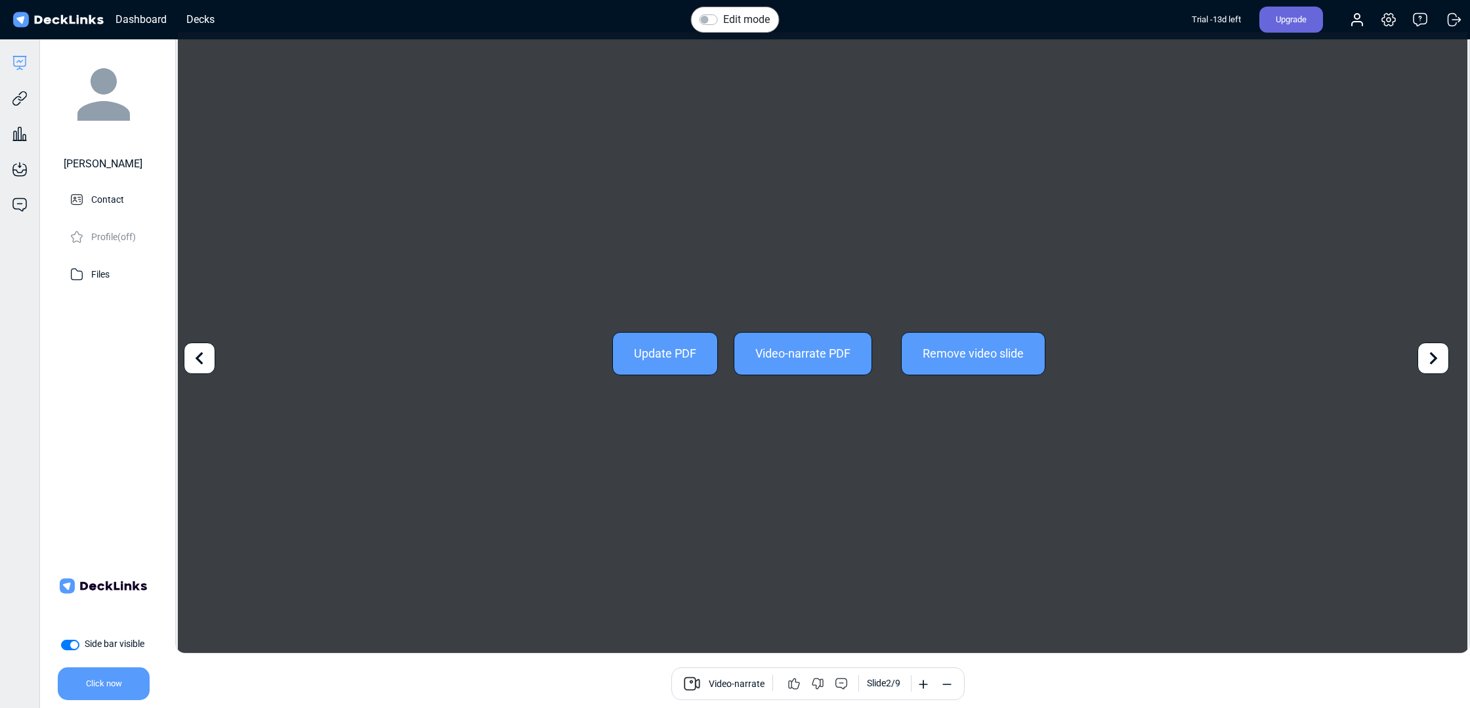
click at [1431, 360] on icon at bounding box center [1433, 358] width 25 height 25
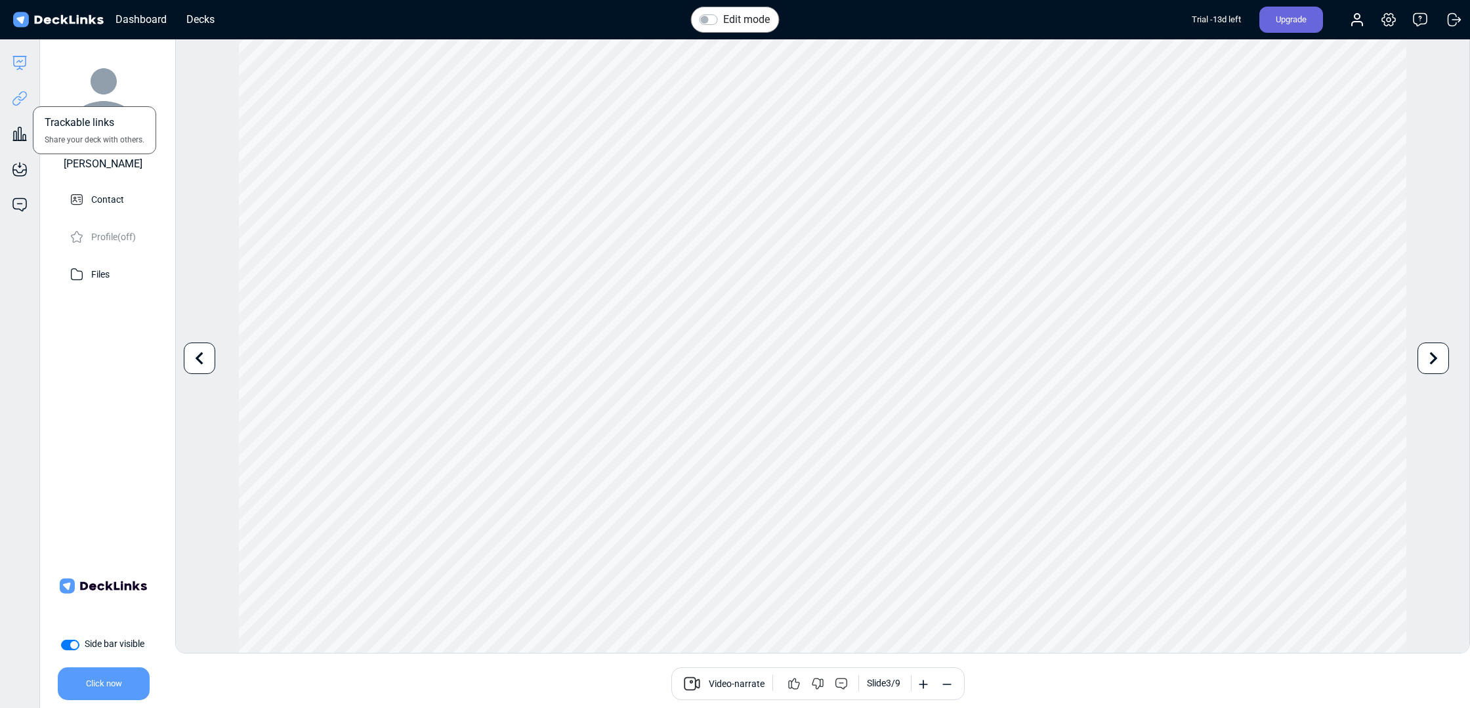
click at [17, 90] on div "Trackable links Share your deck with others." at bounding box center [19, 88] width 39 height 35
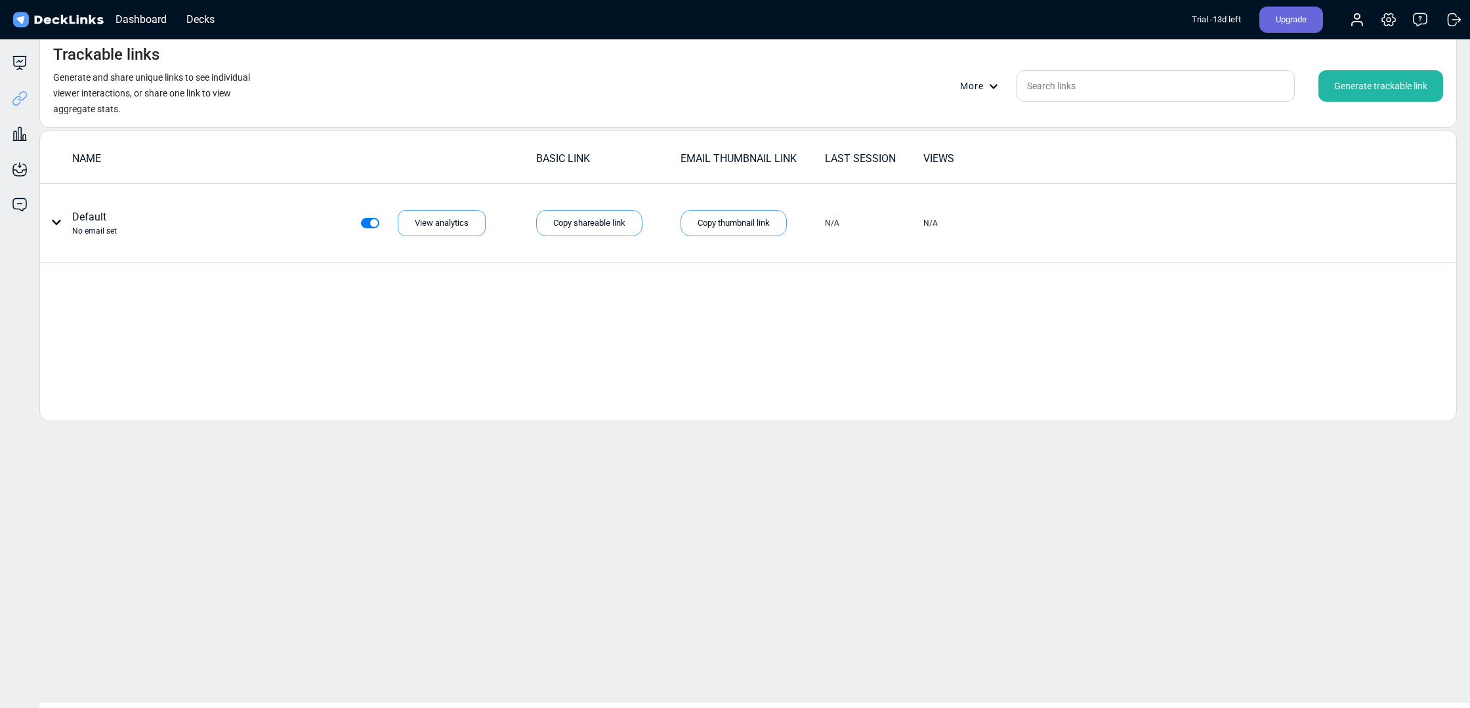
click at [1377, 91] on div "Generate trackable link" at bounding box center [1380, 85] width 125 height 31
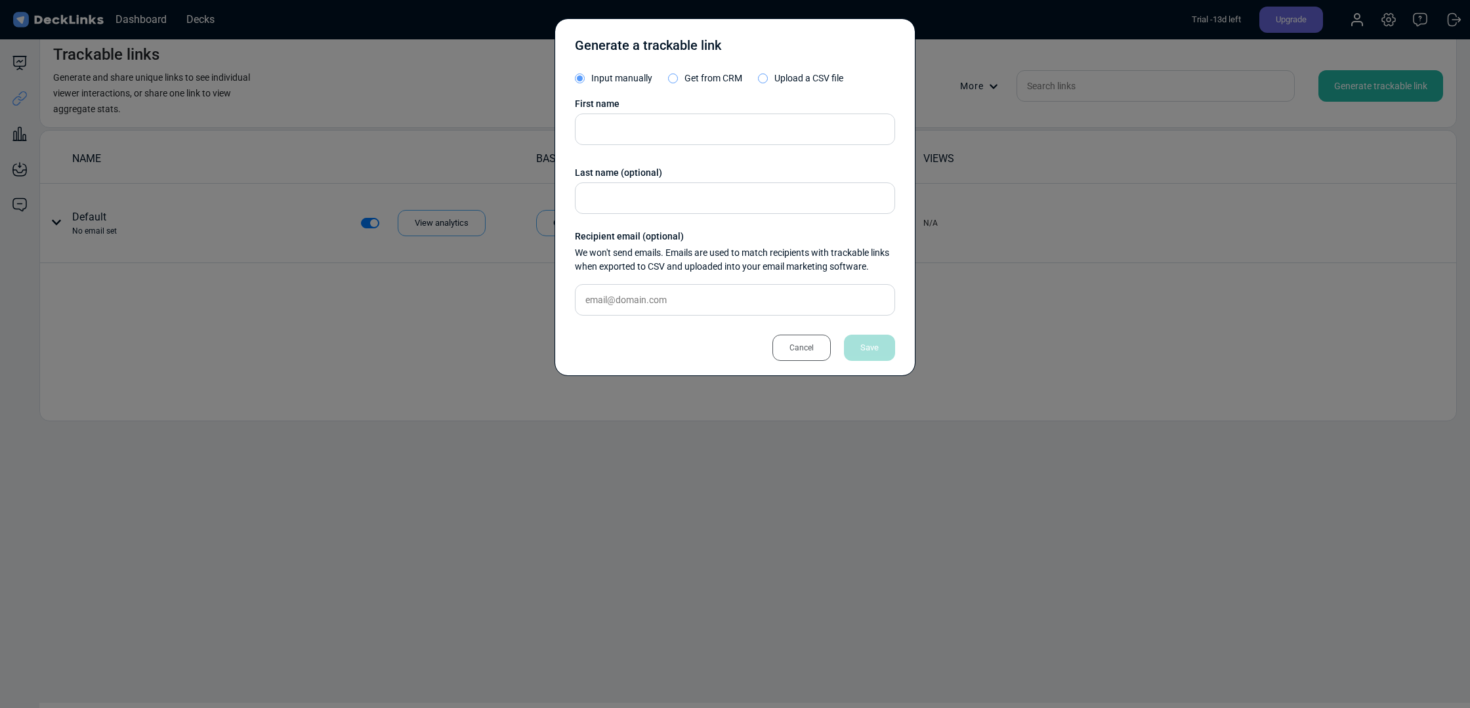
drag, startPoint x: 787, startPoint y: 343, endPoint x: 776, endPoint y: 337, distance: 12.6
click at [787, 343] on div "Cancel" at bounding box center [801, 348] width 58 height 26
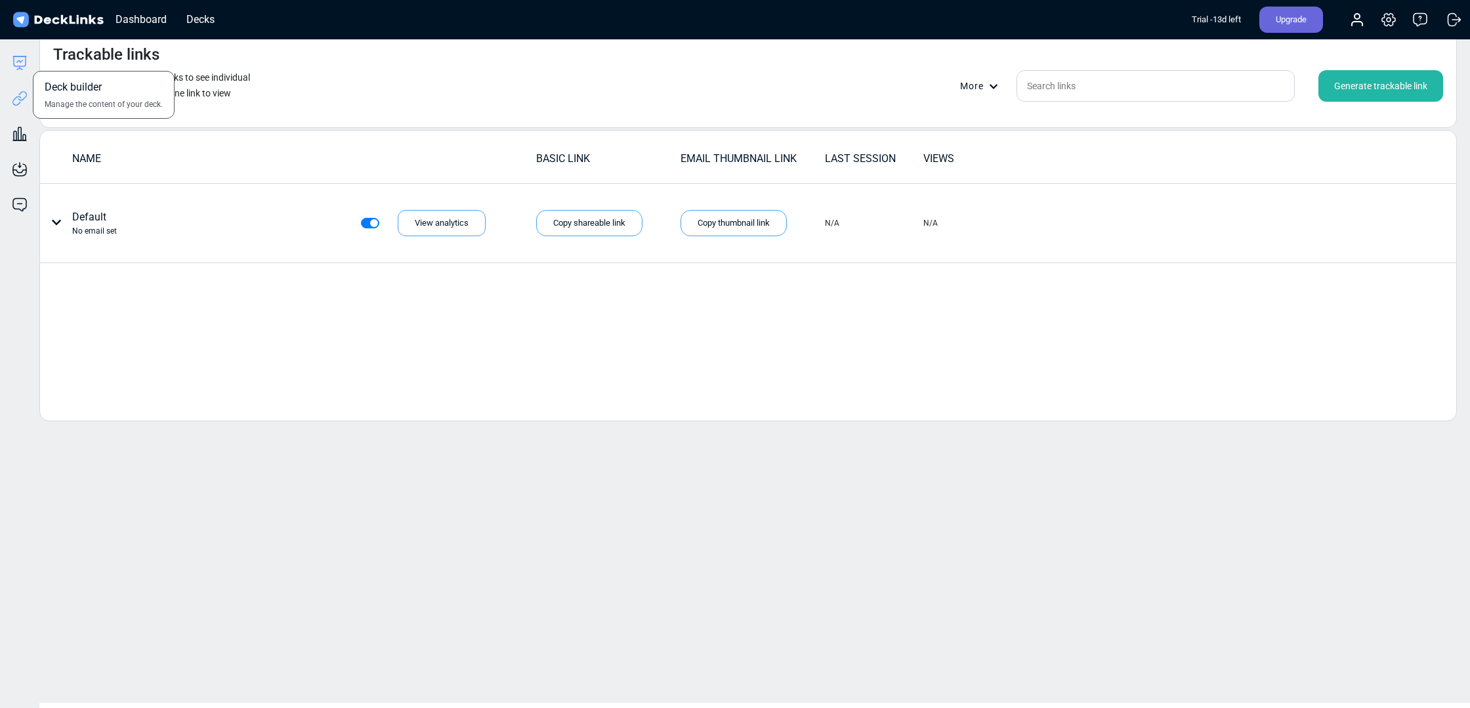
click at [21, 58] on icon at bounding box center [20, 63] width 16 height 16
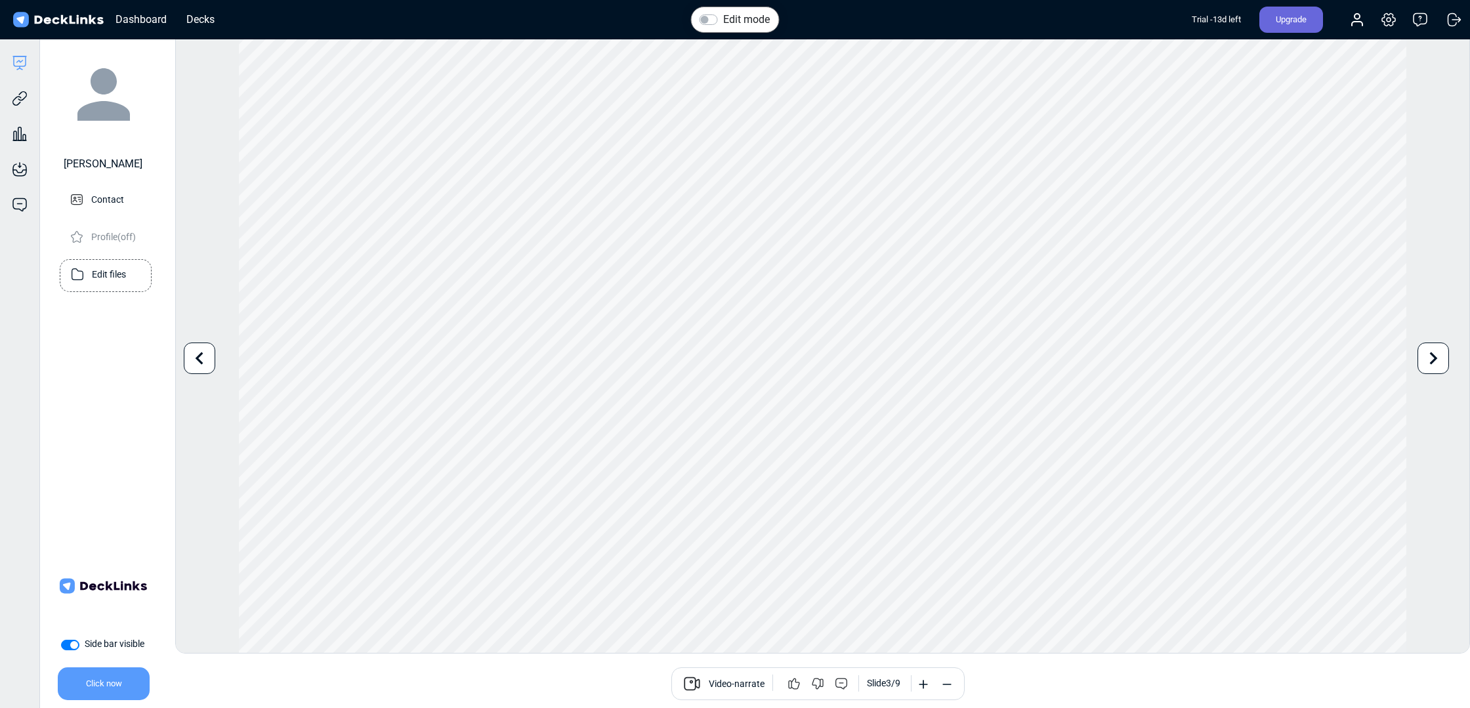
click at [115, 259] on div "Edit files" at bounding box center [106, 275] width 92 height 33
click at [110, 274] on p "Edit files" at bounding box center [109, 273] width 34 height 16
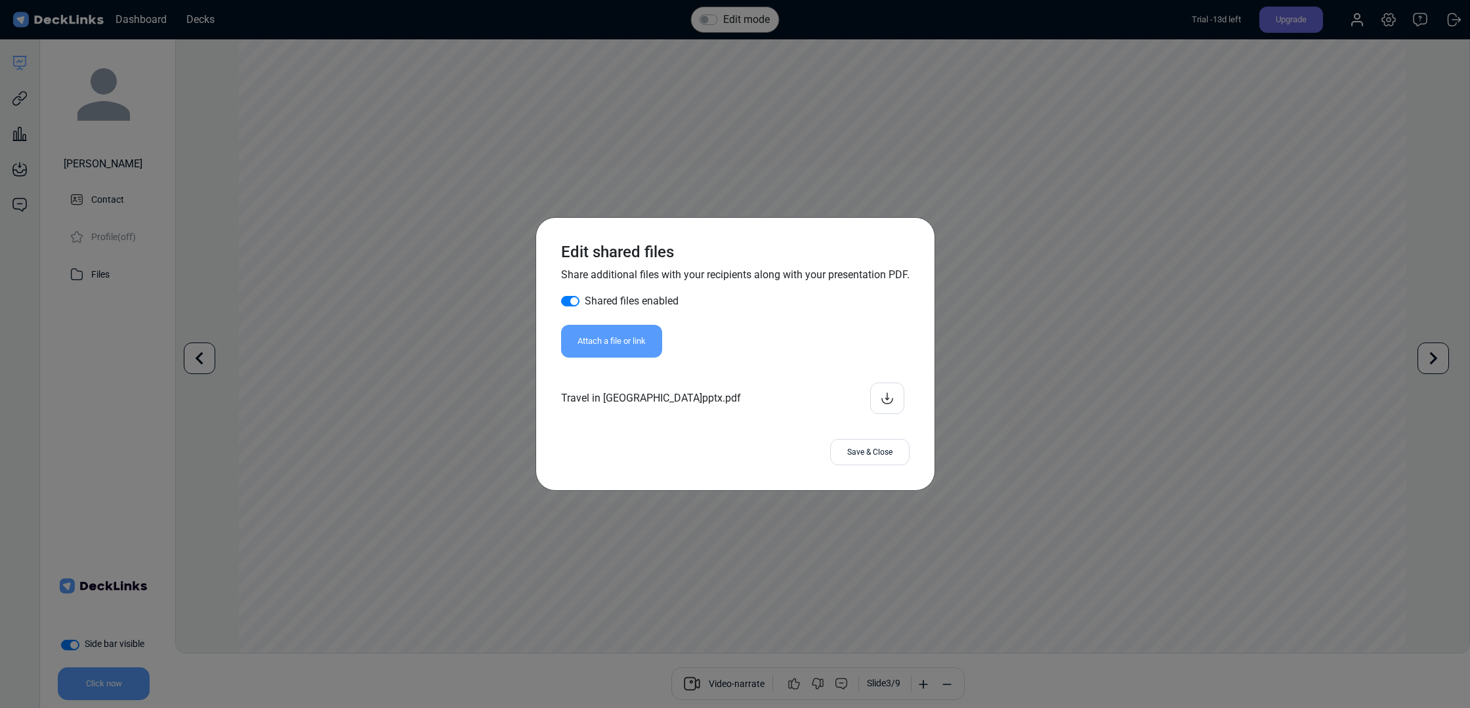
click at [888, 396] on icon at bounding box center [887, 398] width 16 height 16
click at [852, 456] on div "Save & Close" at bounding box center [869, 452] width 79 height 26
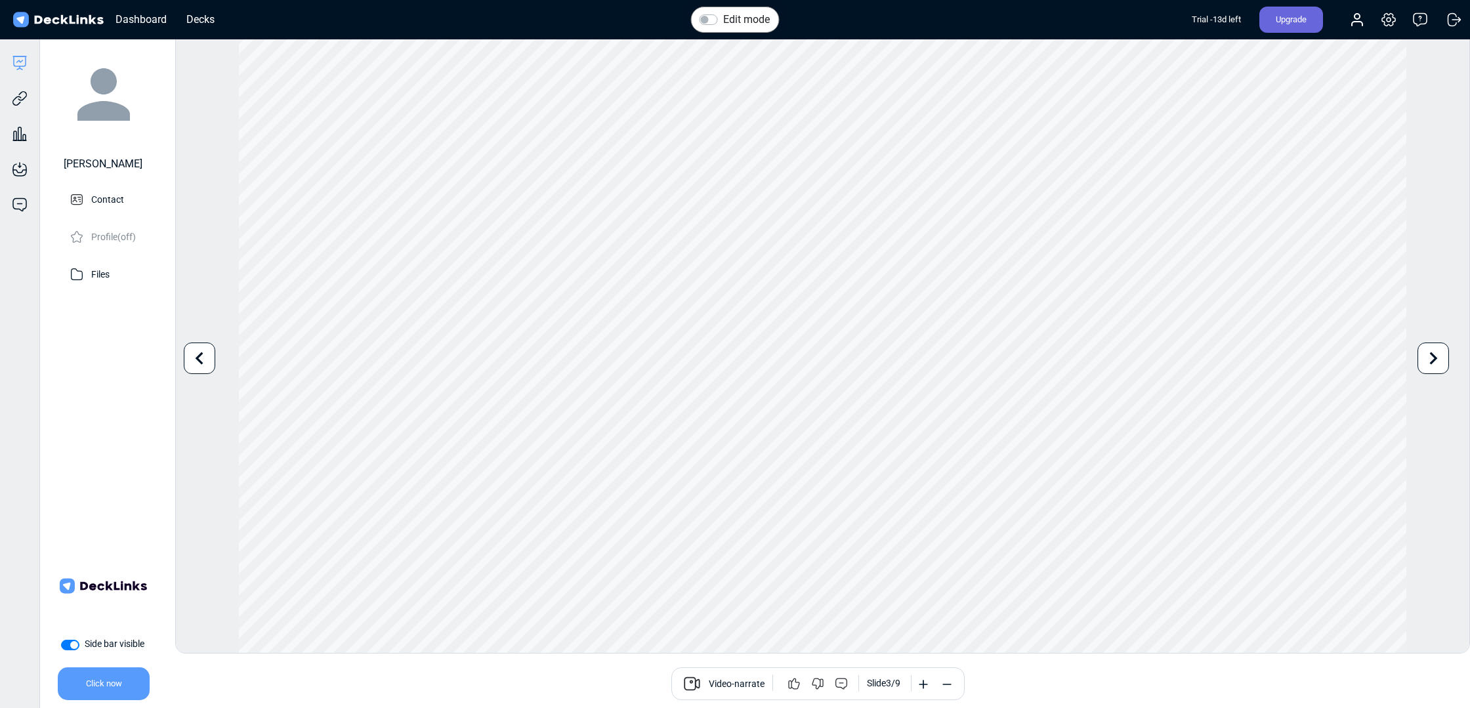
click at [723, 14] on label "Edit mode" at bounding box center [746, 20] width 47 height 16
click at [704, 14] on input "Edit mode" at bounding box center [704, 18] width 10 height 13
checkbox input "true"
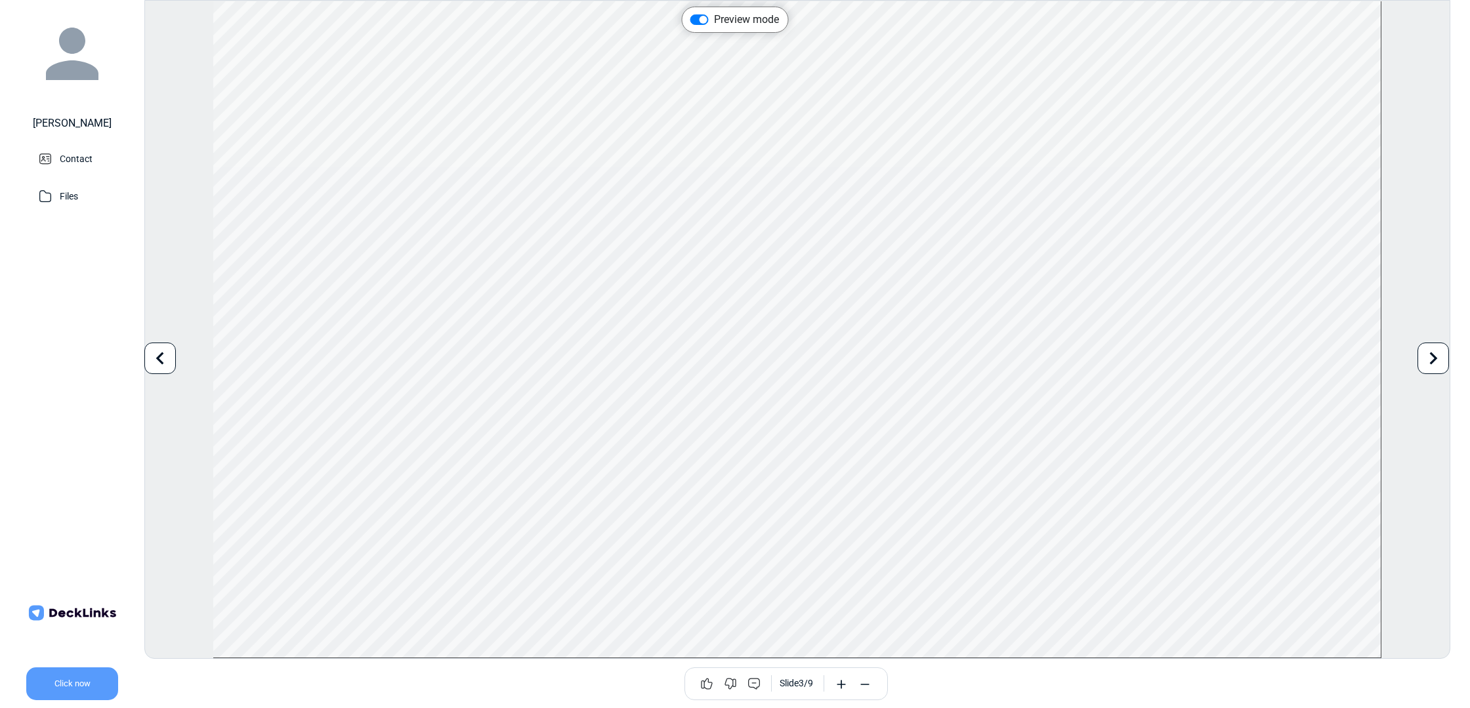
click at [1424, 364] on icon at bounding box center [1433, 358] width 25 height 25
click at [154, 356] on icon at bounding box center [160, 358] width 25 height 25
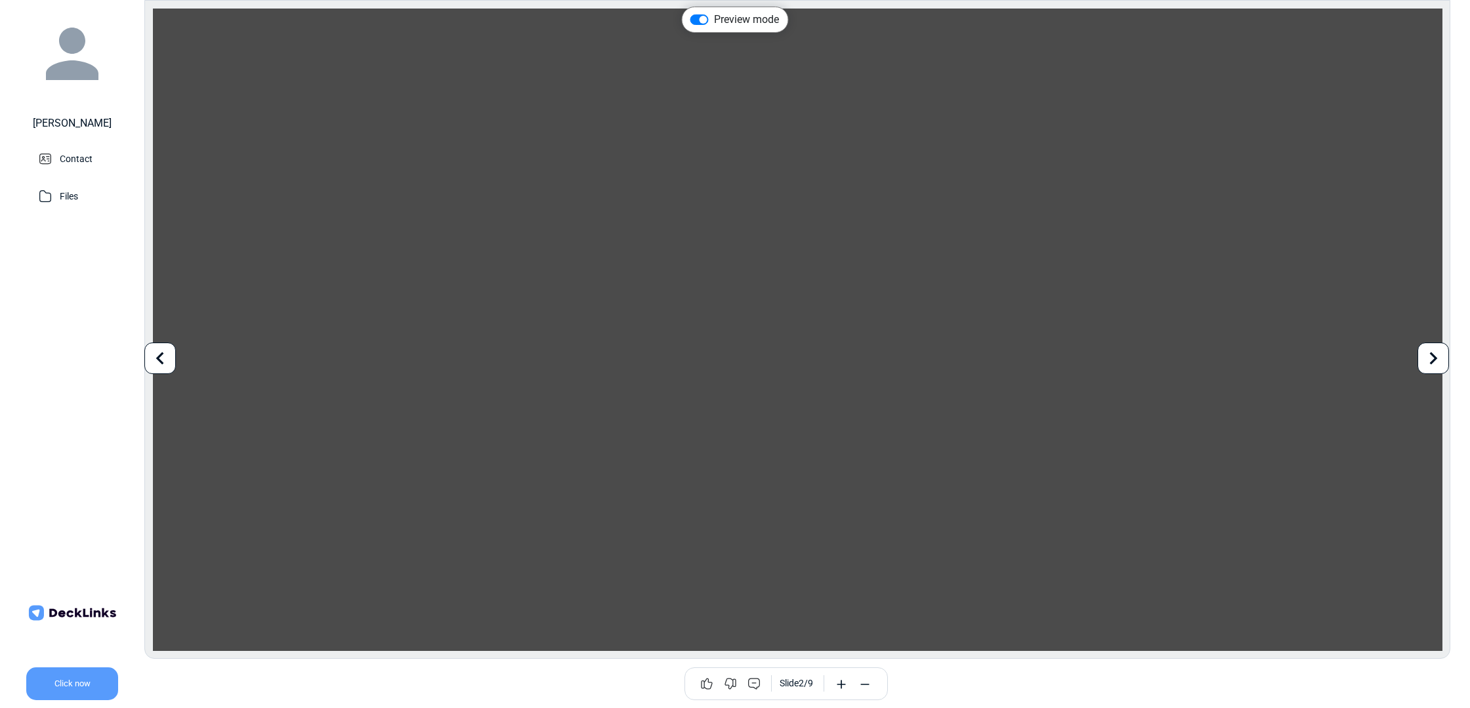
click at [154, 356] on icon at bounding box center [160, 358] width 25 height 25
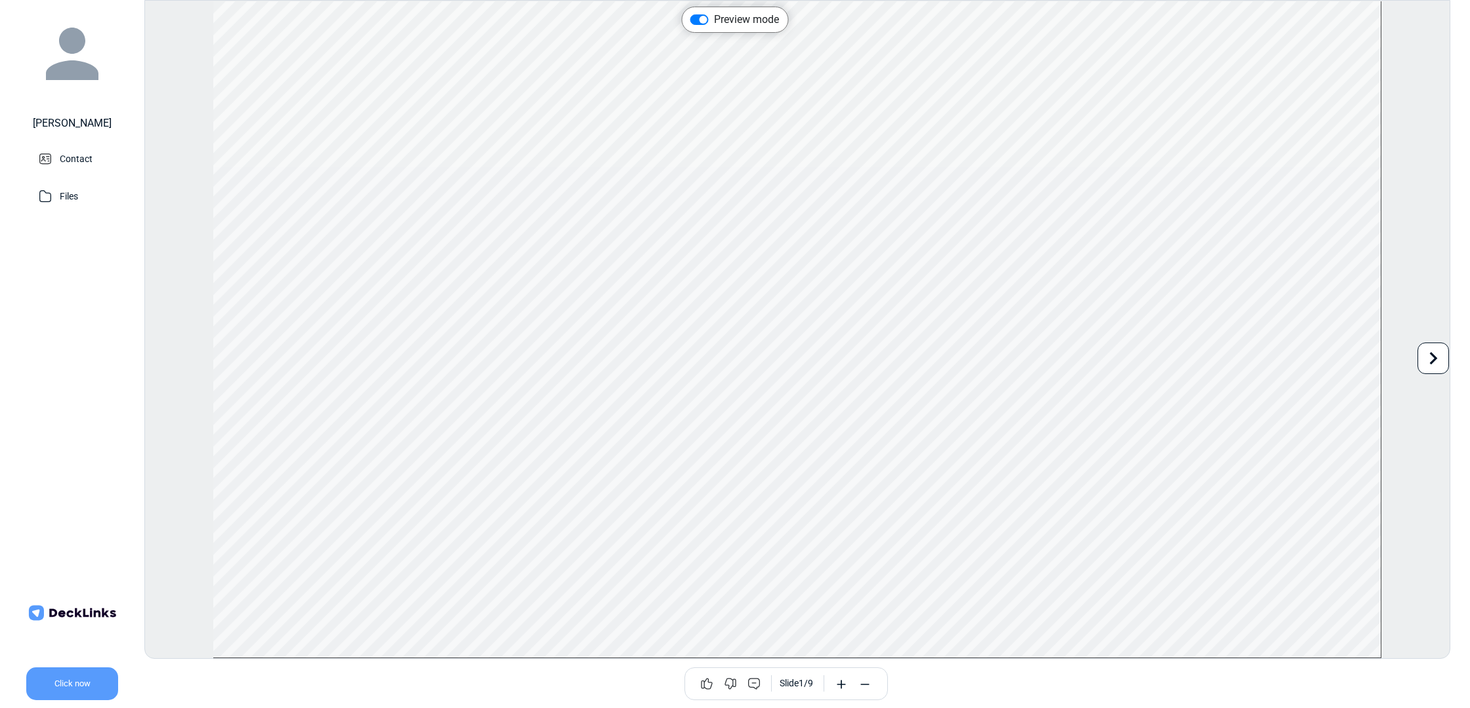
click at [154, 356] on div "Preview mode Use the left/right arrows to navigate between slides Click now Sli…" at bounding box center [797, 329] width 1306 height 659
click at [78, 201] on p "Files" at bounding box center [69, 195] width 18 height 16
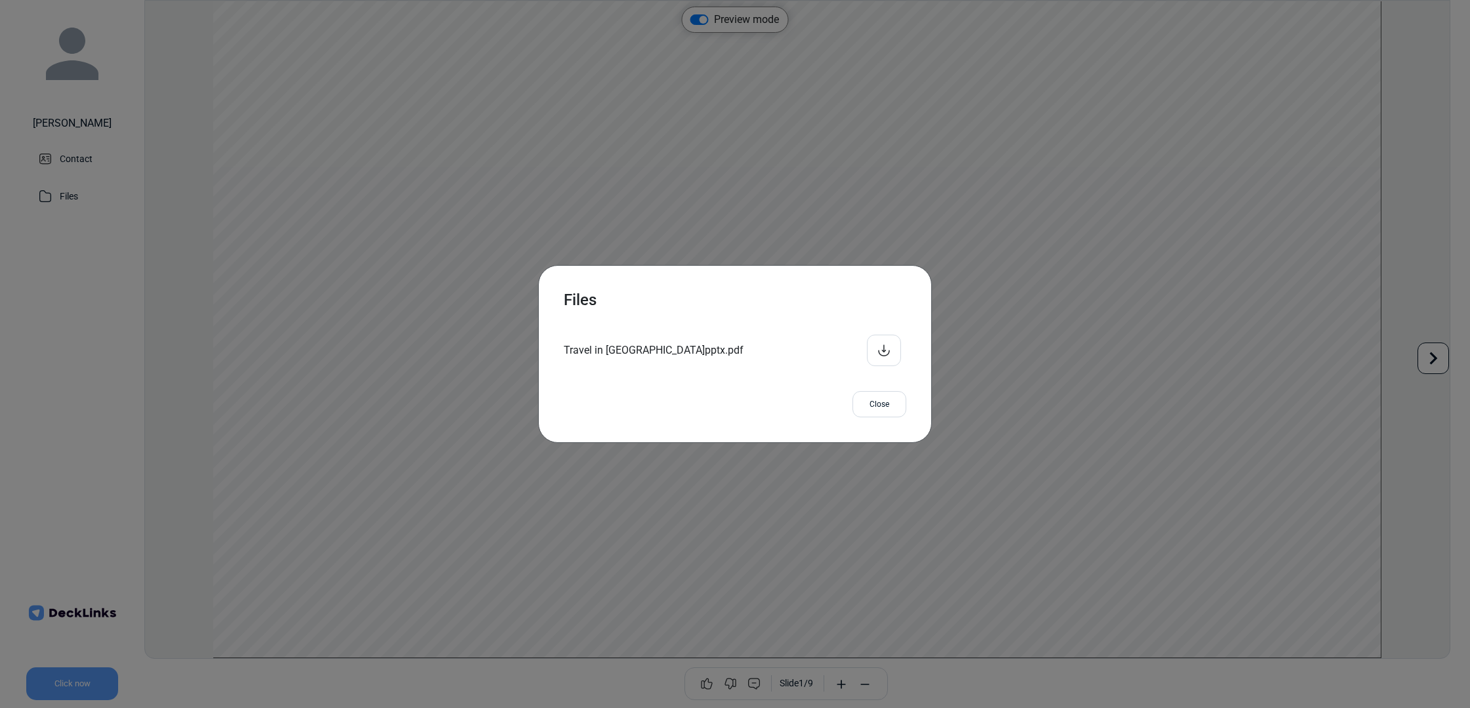
click at [888, 350] on icon at bounding box center [884, 353] width 12 height 7
click at [878, 392] on div "Close" at bounding box center [879, 404] width 54 height 26
